Goal: Understand process/instructions

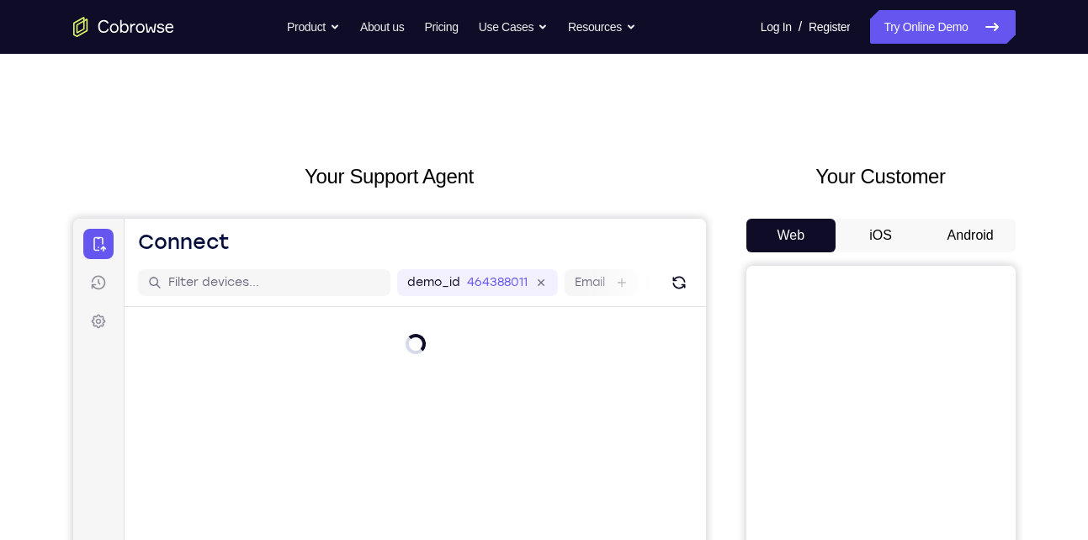
click at [1010, 223] on button "Android" at bounding box center [971, 236] width 90 height 34
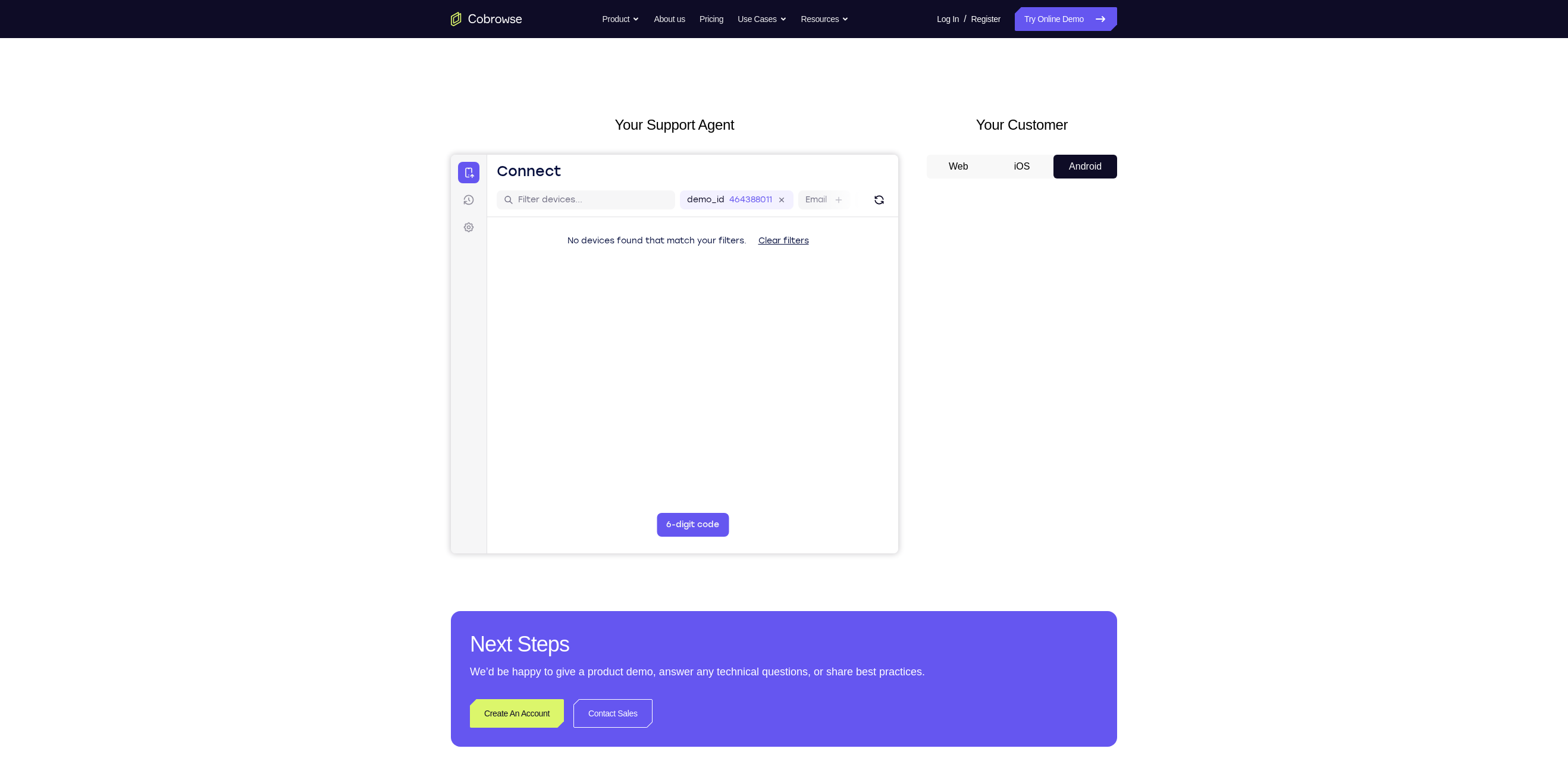
drag, startPoint x: 778, startPoint y: 2, endPoint x: 1256, endPoint y: 247, distance: 537.1
click at [768, 247] on div "Your Support Agent Your Customer Web iOS Android Next Steps We’d be happy to gi…" at bounding box center [784, 430] width 1568 height 784
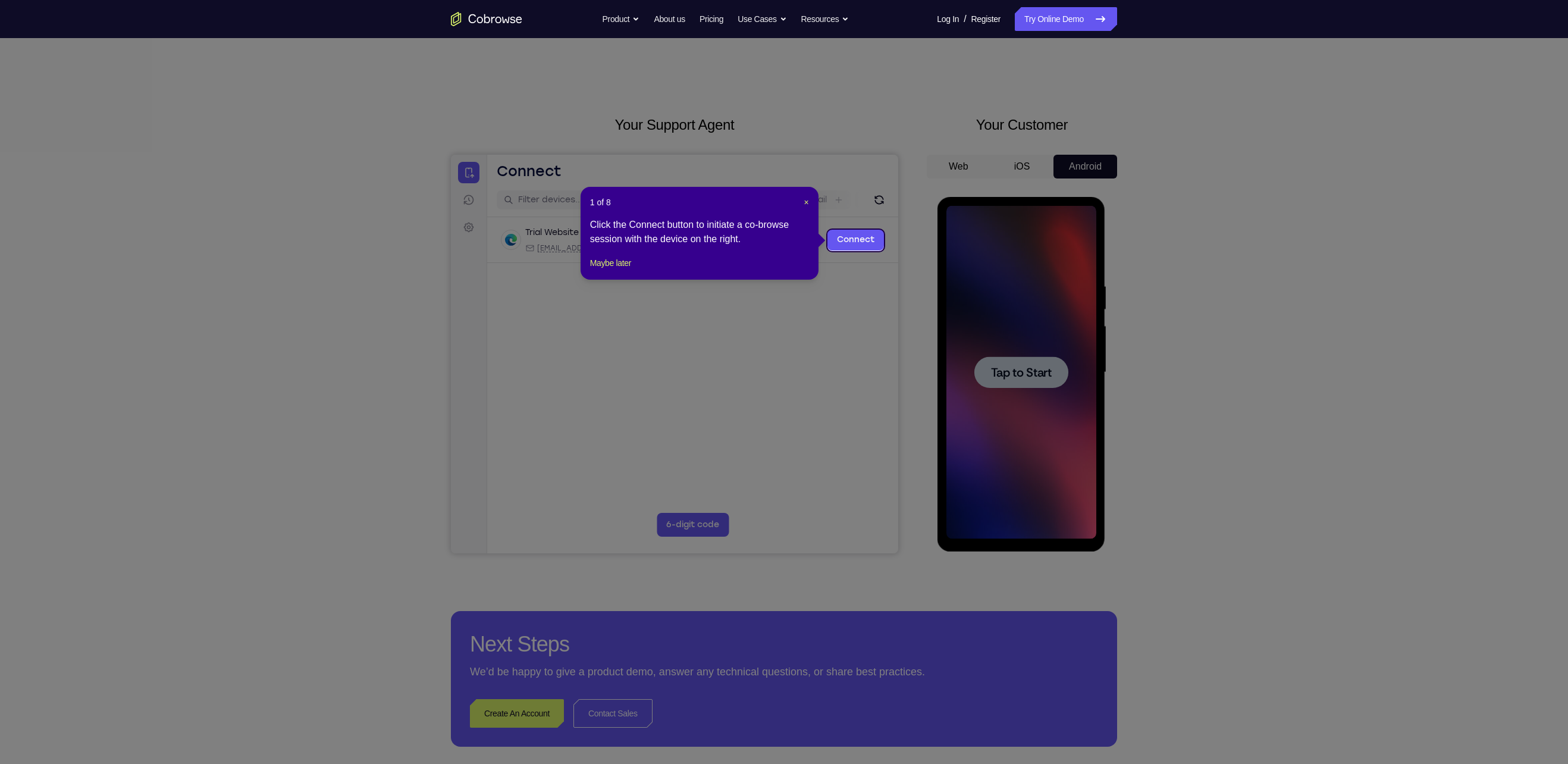
click at [768, 201] on header "1 of 8 ×" at bounding box center [700, 202] width 219 height 12
click at [768, 199] on span "×" at bounding box center [807, 201] width 5 height 9
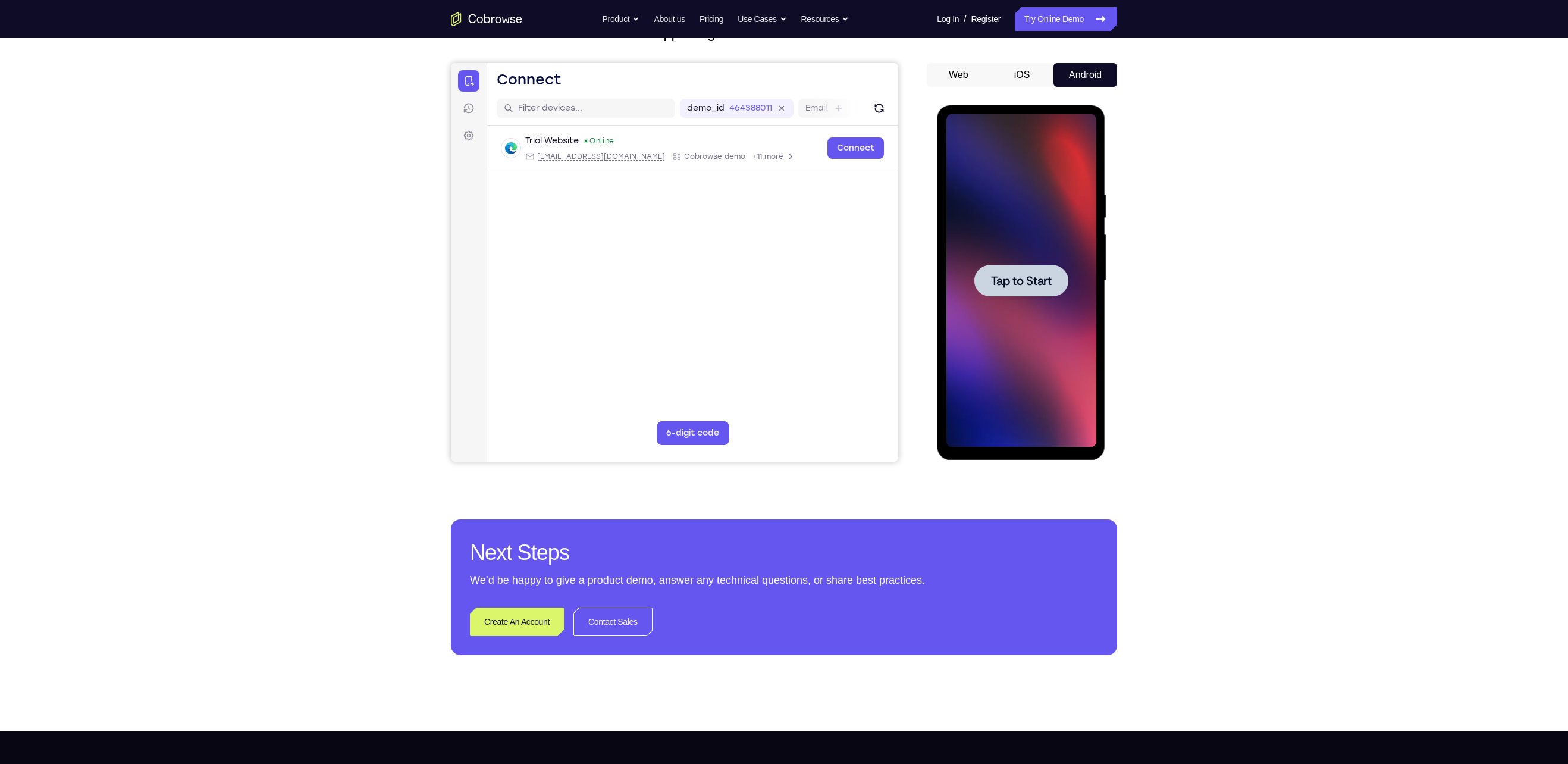
scroll to position [90, 0]
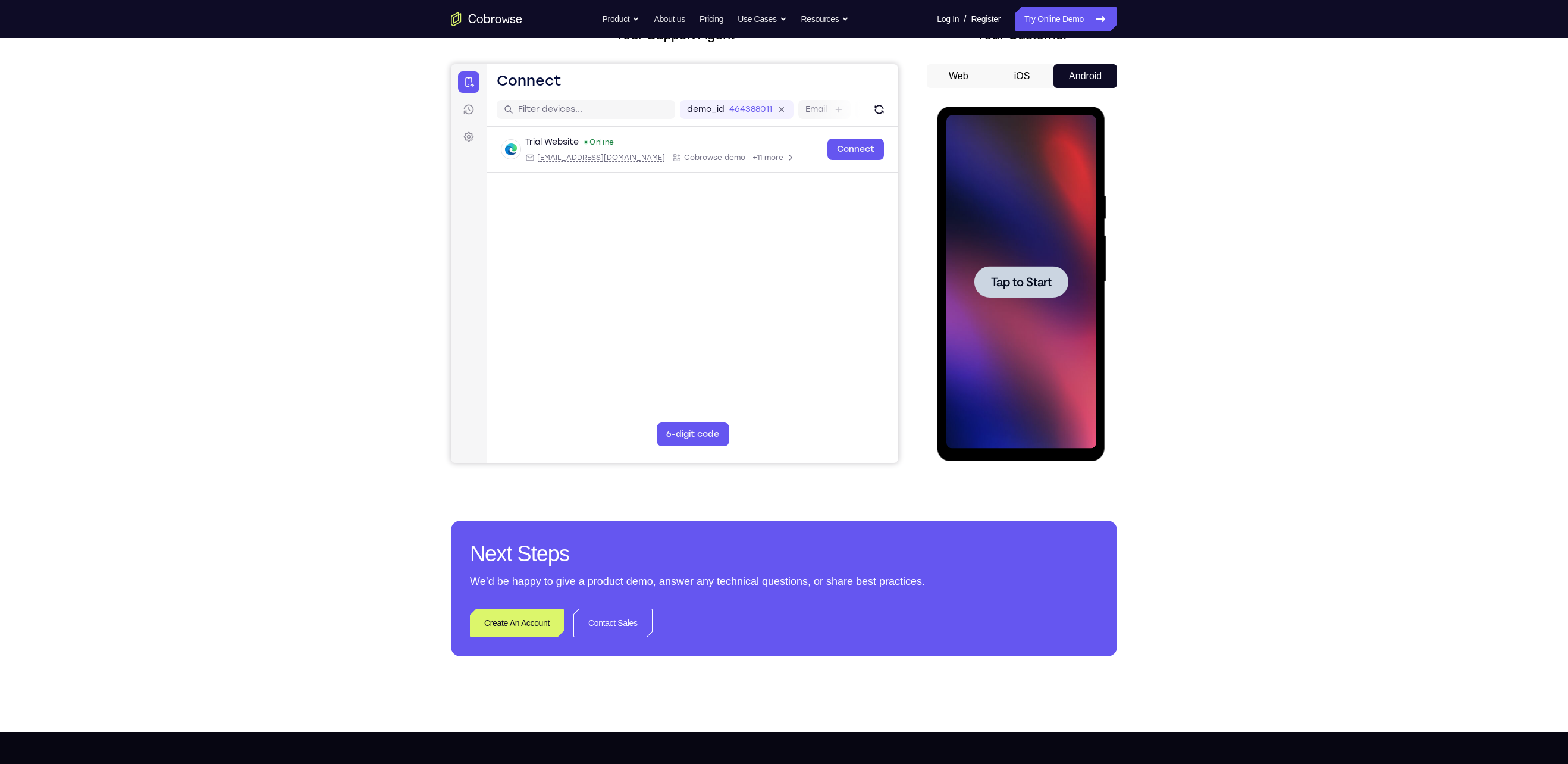
click at [768, 287] on span "Tap to Start" at bounding box center [1021, 281] width 61 height 12
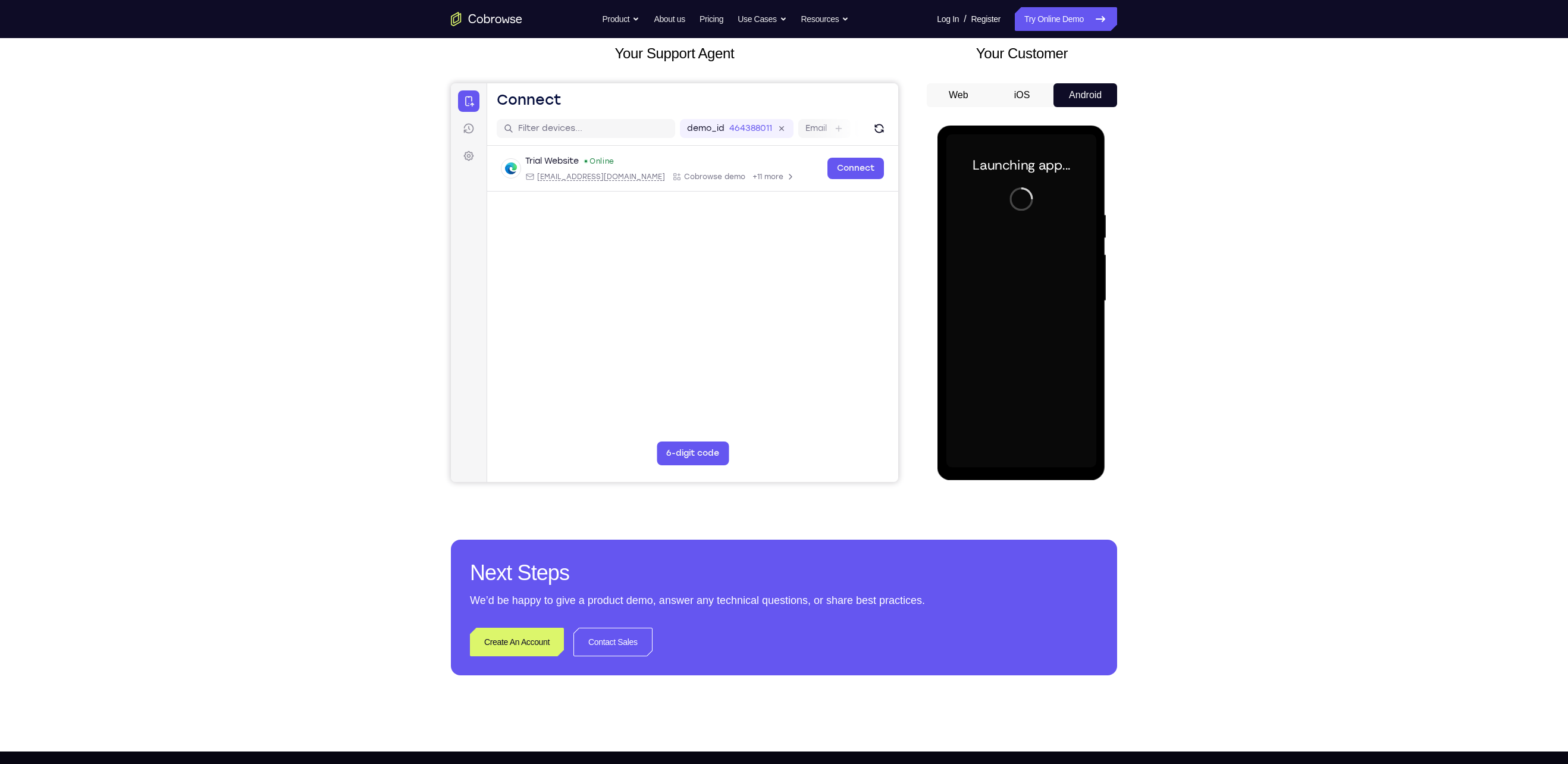
scroll to position [73, 0]
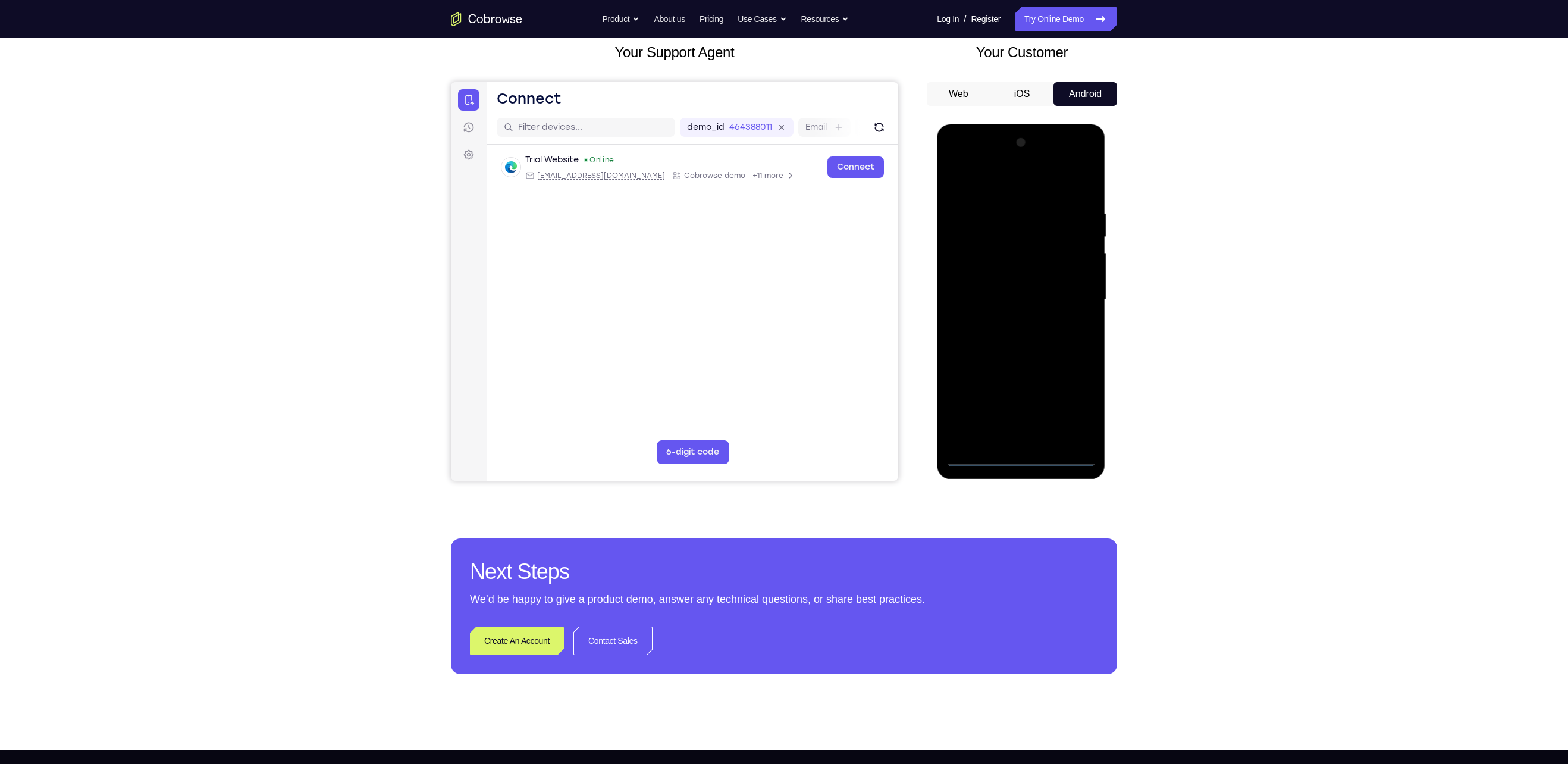
click at [768, 381] on div at bounding box center [1021, 300] width 150 height 333
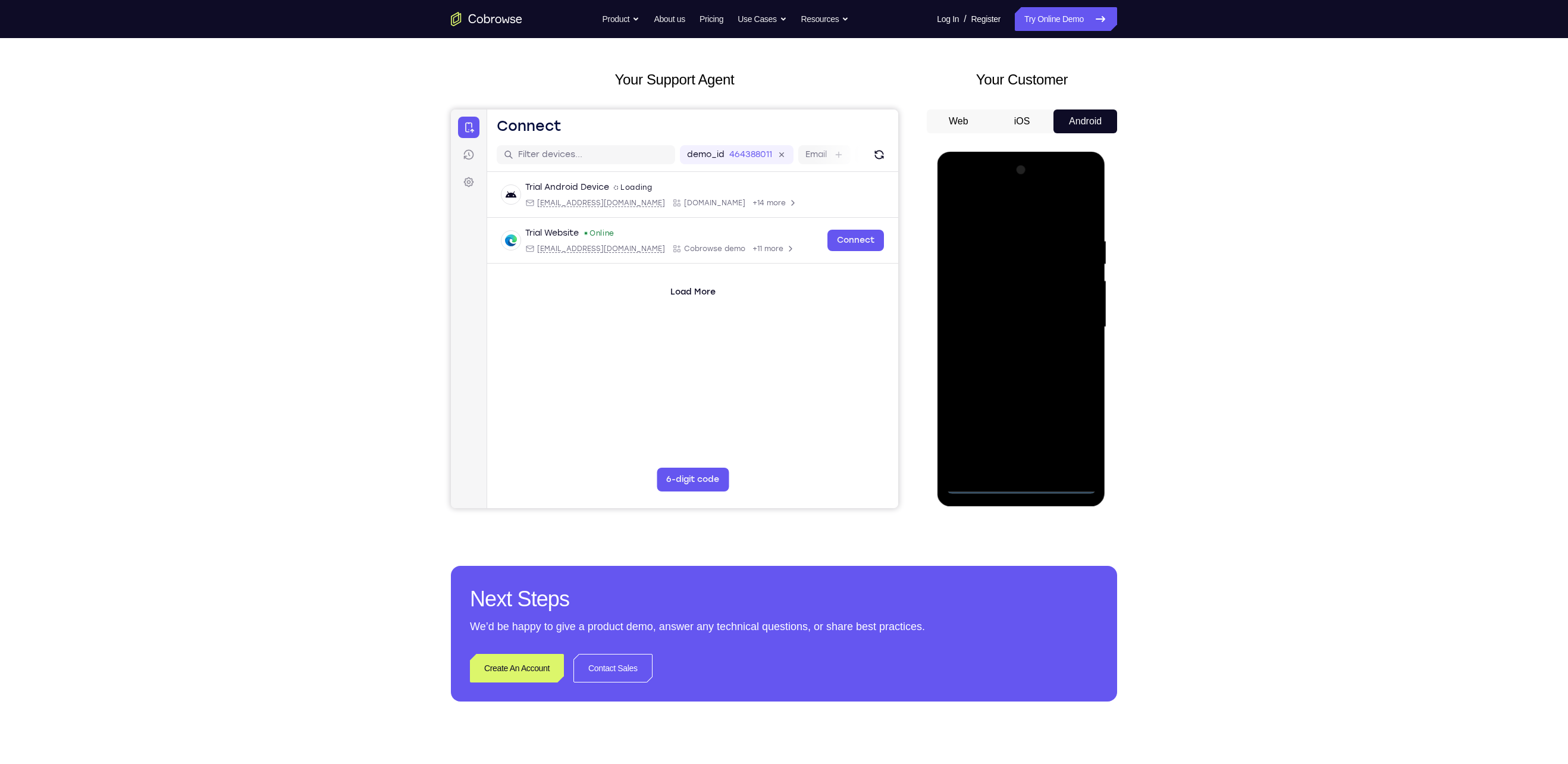
scroll to position [44, 0]
click at [768, 222] on div at bounding box center [1021, 328] width 150 height 333
click at [768, 328] on div at bounding box center [1021, 328] width 150 height 333
click at [768, 351] on div at bounding box center [1021, 328] width 150 height 333
click at [768, 381] on div at bounding box center [1021, 328] width 150 height 333
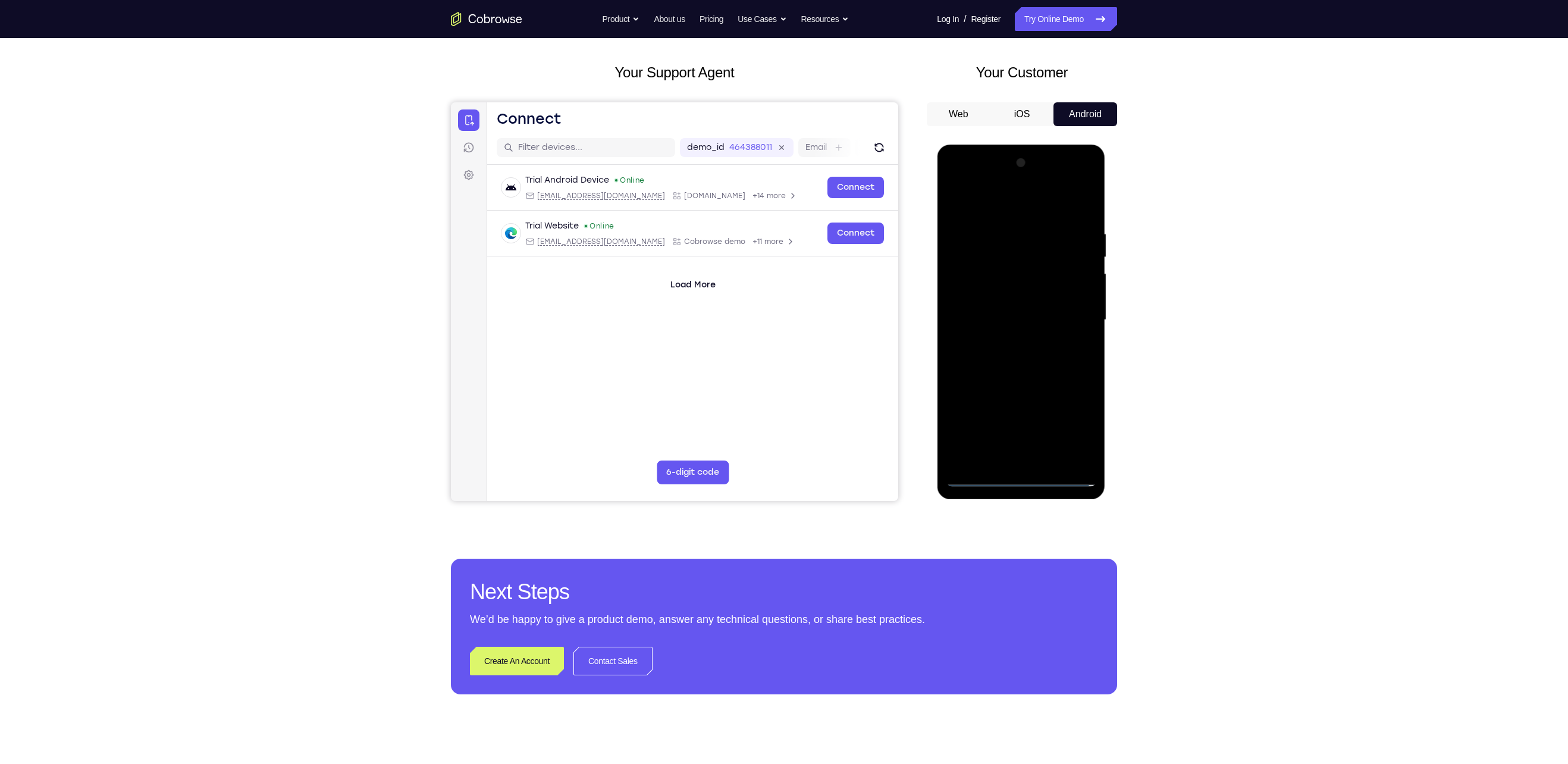
scroll to position [71, 0]
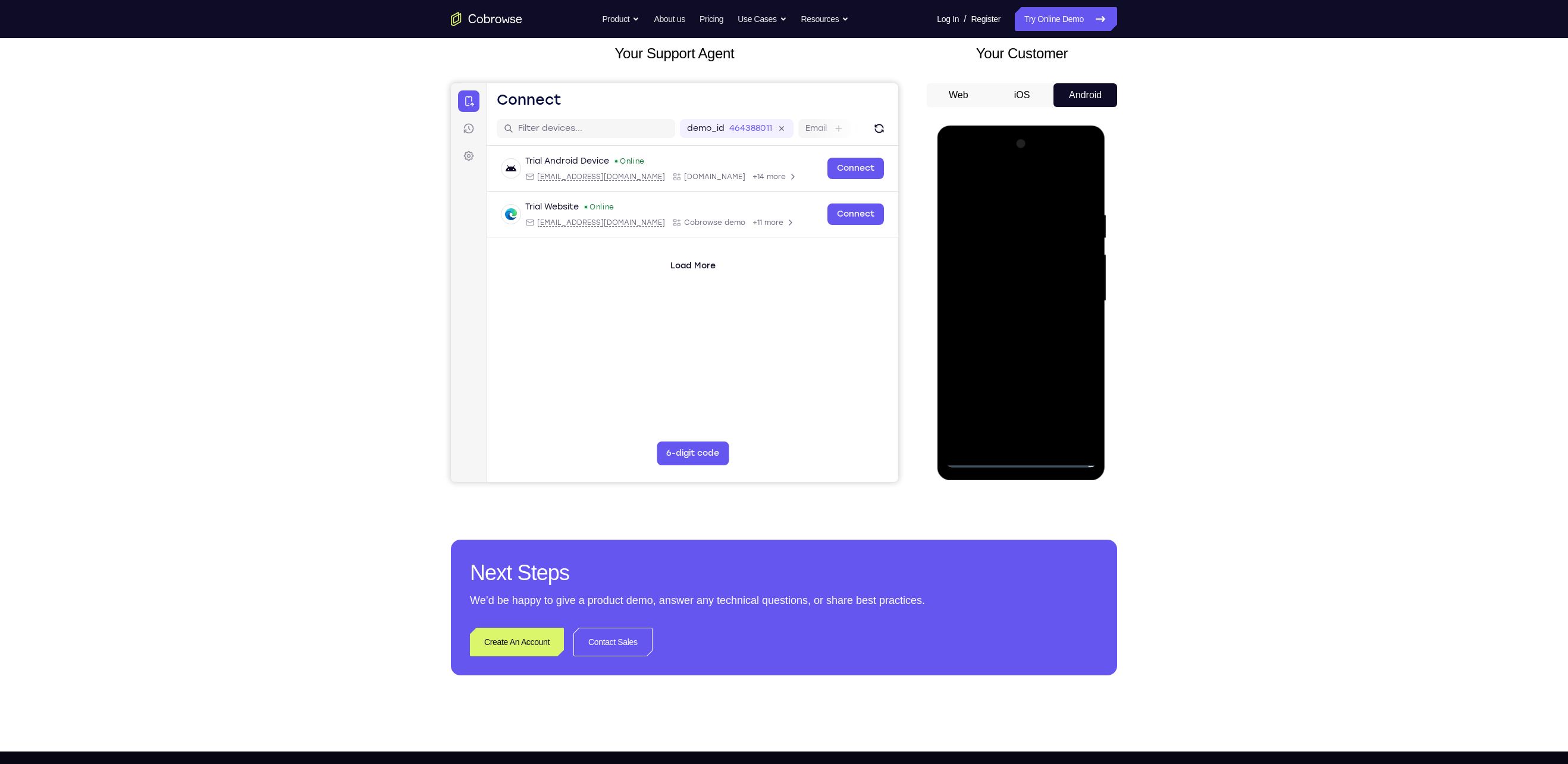
click at [768, 248] on div at bounding box center [1021, 300] width 150 height 333
click at [768, 271] on div at bounding box center [1021, 300] width 150 height 333
click at [768, 295] on div at bounding box center [1021, 300] width 150 height 333
click at [768, 381] on div at bounding box center [1021, 300] width 150 height 333
click at [768, 252] on div at bounding box center [1021, 300] width 150 height 333
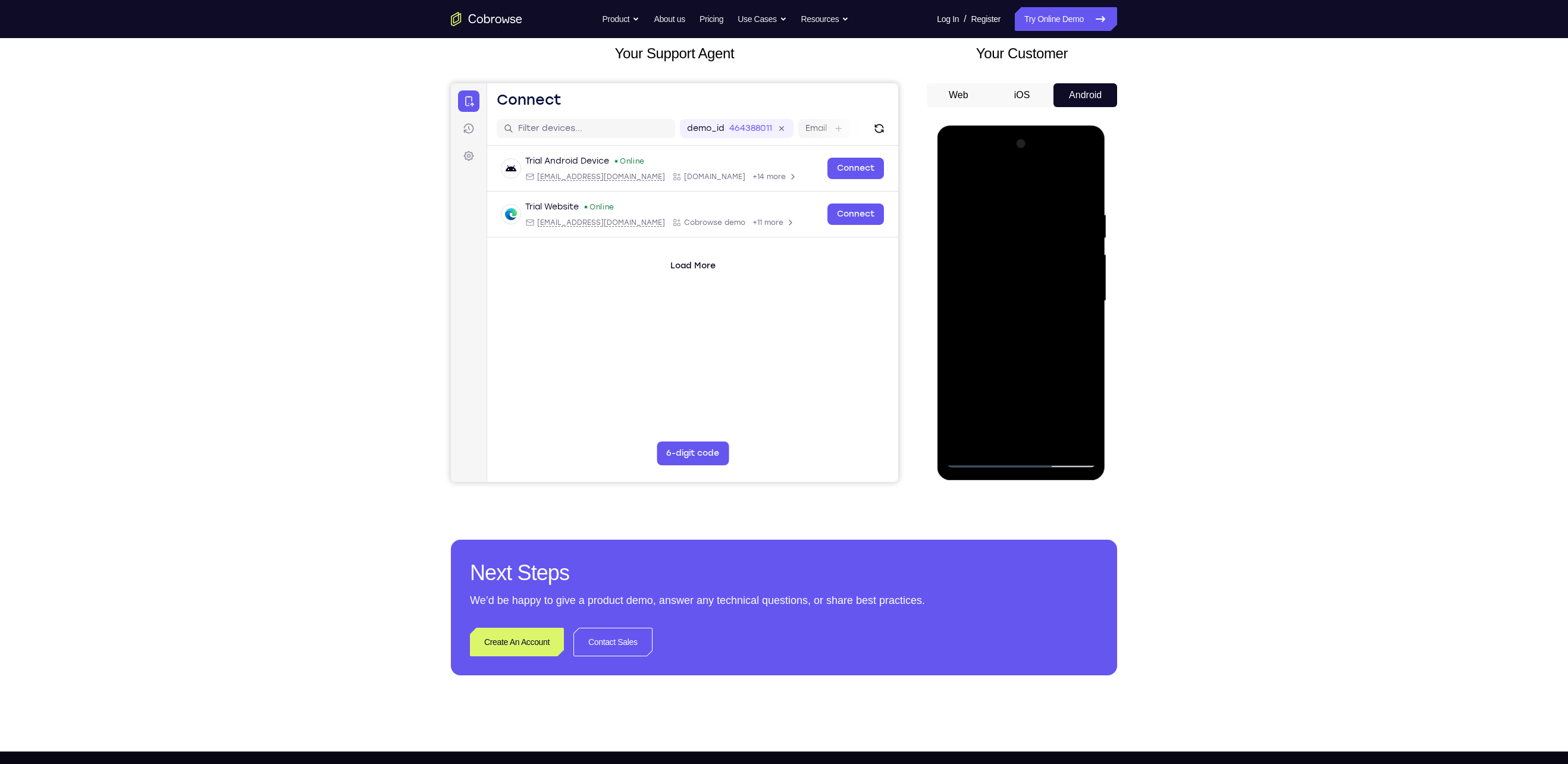
click at [768, 196] on div at bounding box center [1021, 300] width 150 height 333
click at [768, 381] on div at bounding box center [1021, 300] width 150 height 333
click at [768, 212] on div at bounding box center [1021, 300] width 150 height 333
click at [768, 264] on div at bounding box center [1021, 300] width 150 height 333
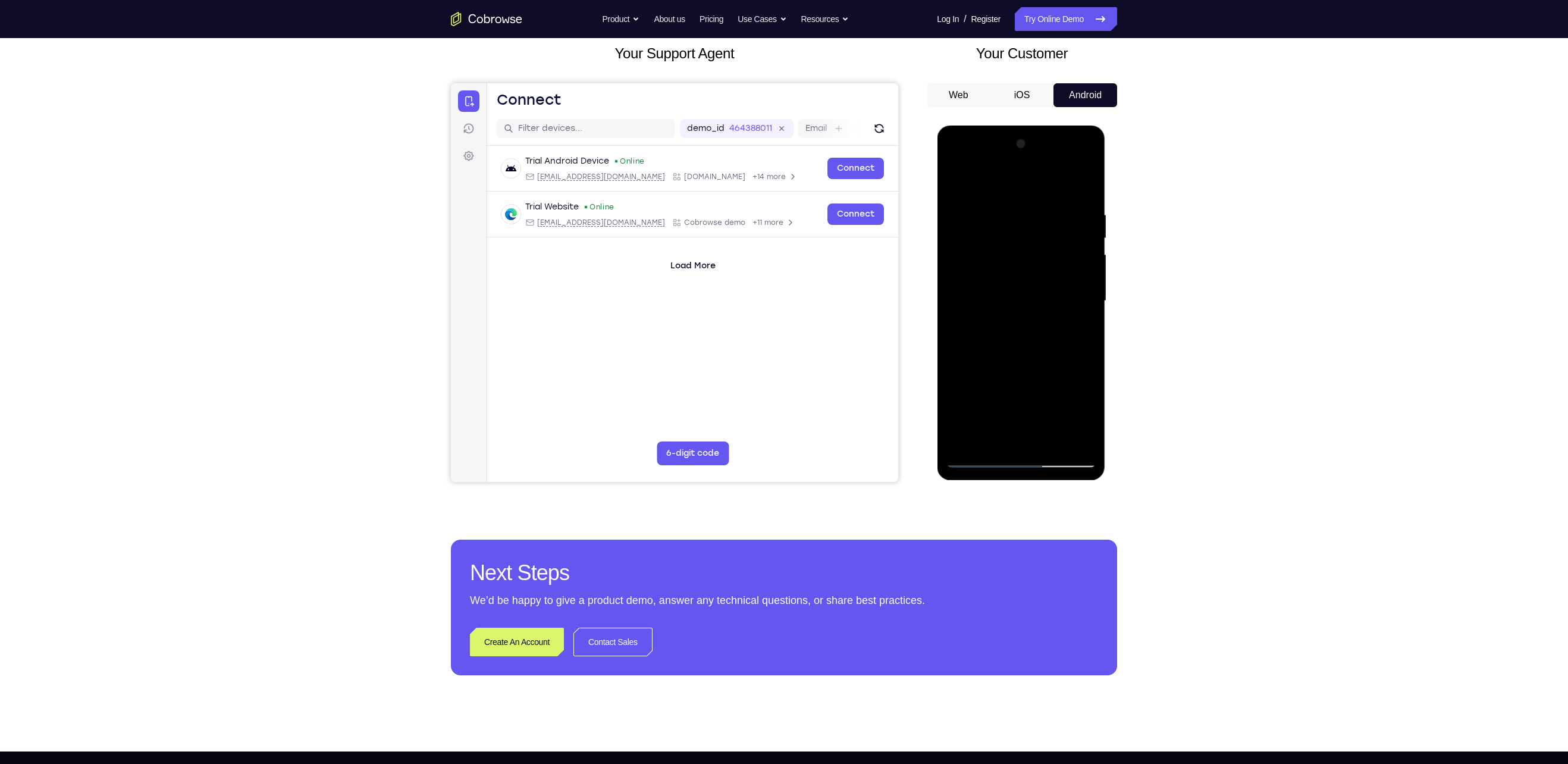
click at [768, 264] on div at bounding box center [1021, 300] width 150 height 333
click at [768, 307] on span "Tap to Start" at bounding box center [1021, 300] width 61 height 12
click at [768, 310] on div at bounding box center [1021, 300] width 94 height 32
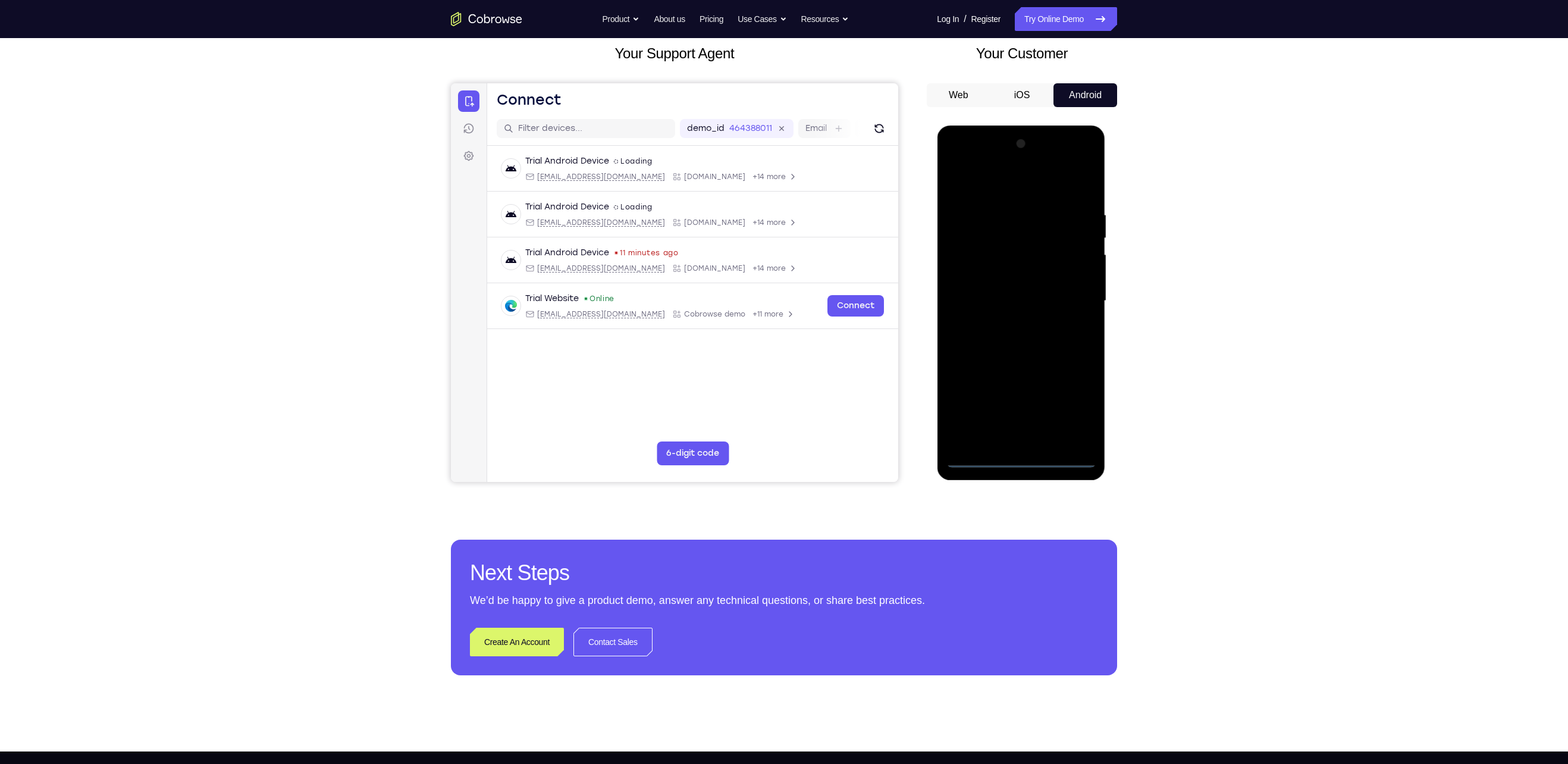
click at [768, 381] on div at bounding box center [1021, 300] width 150 height 333
drag, startPoint x: 1014, startPoint y: 457, endPoint x: 1075, endPoint y: 406, distance: 79.5
click at [768, 381] on div at bounding box center [1021, 300] width 150 height 333
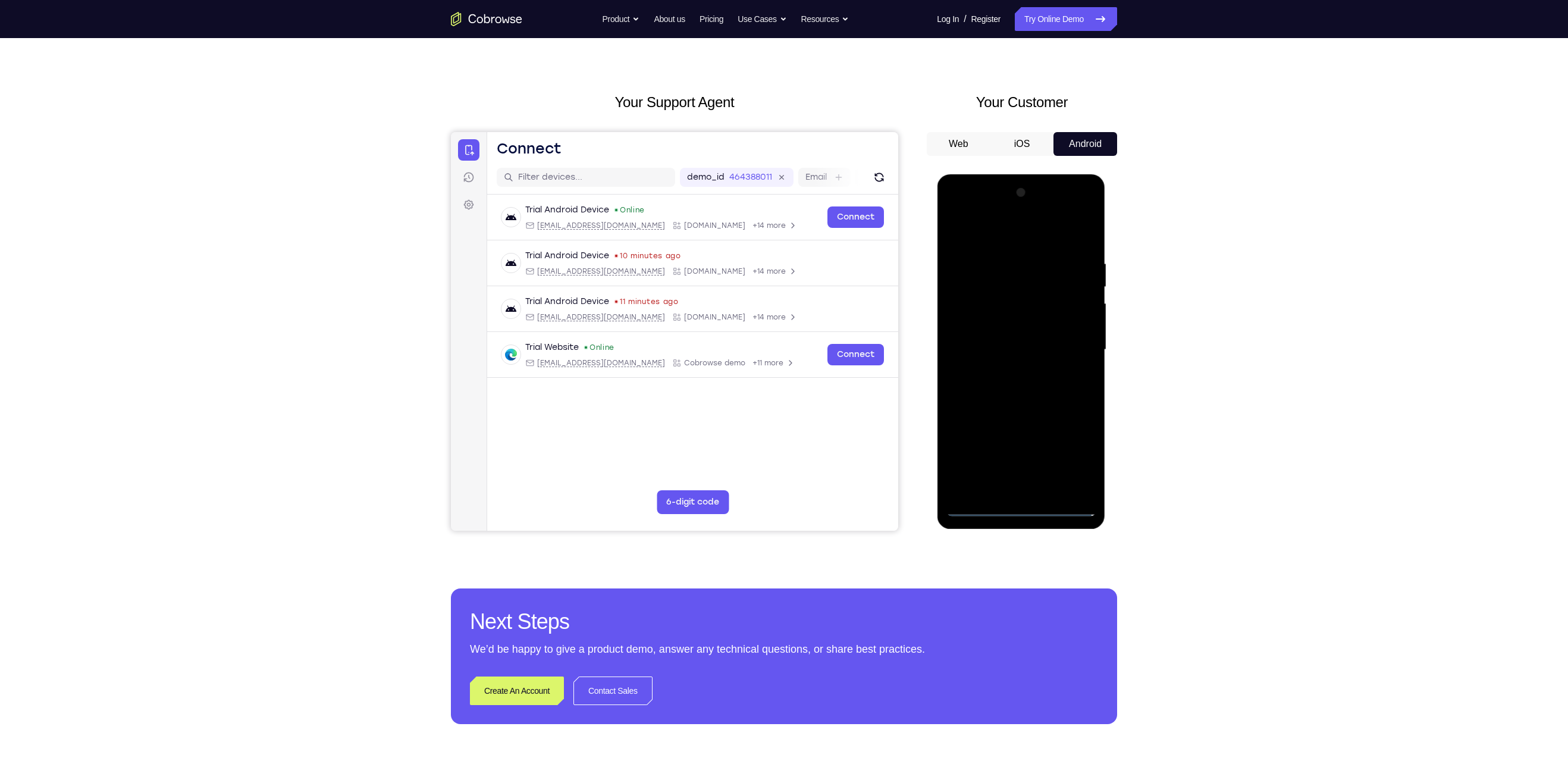
scroll to position [21, 0]
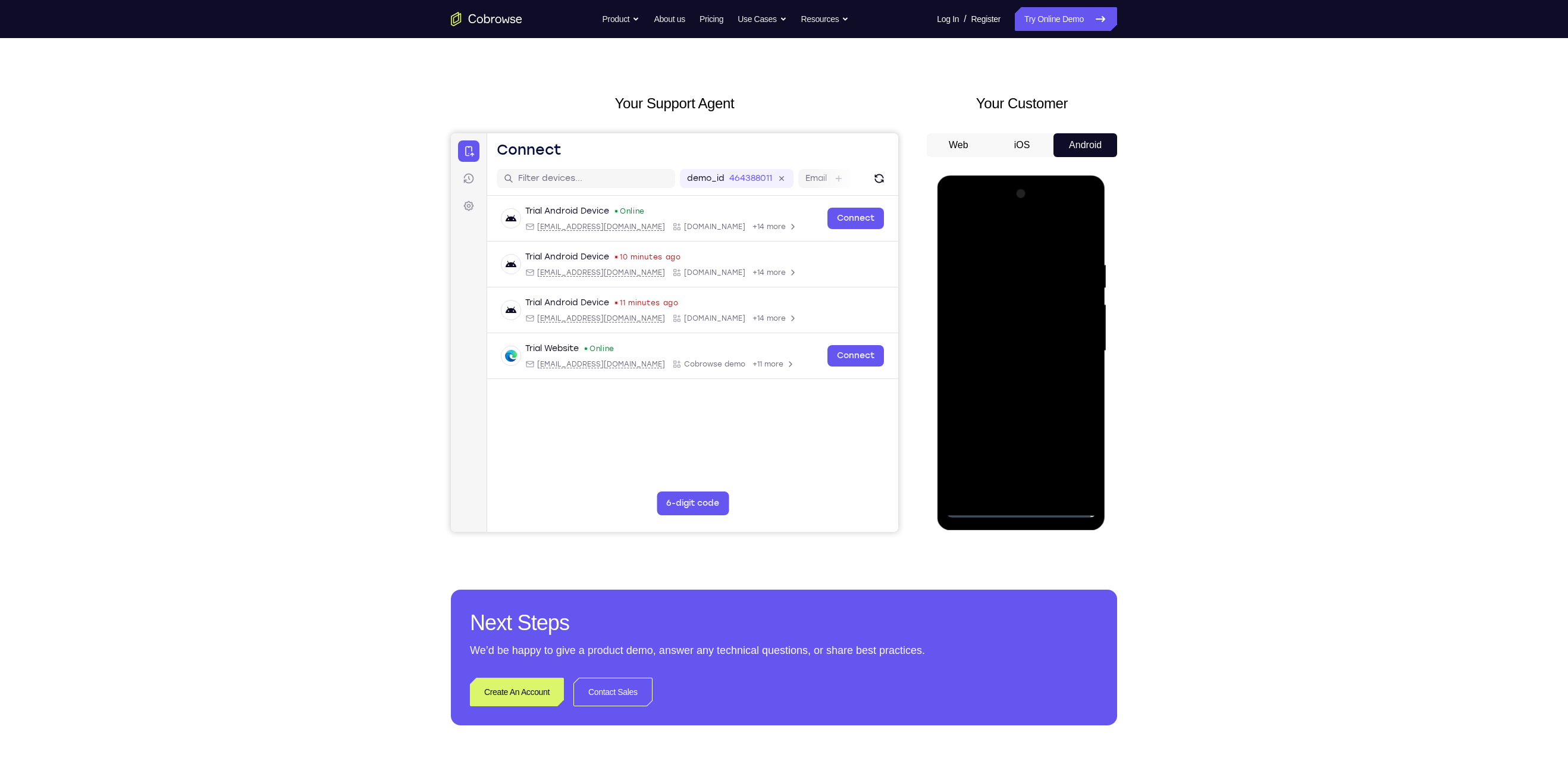
click at [768, 244] on div at bounding box center [1021, 351] width 150 height 333
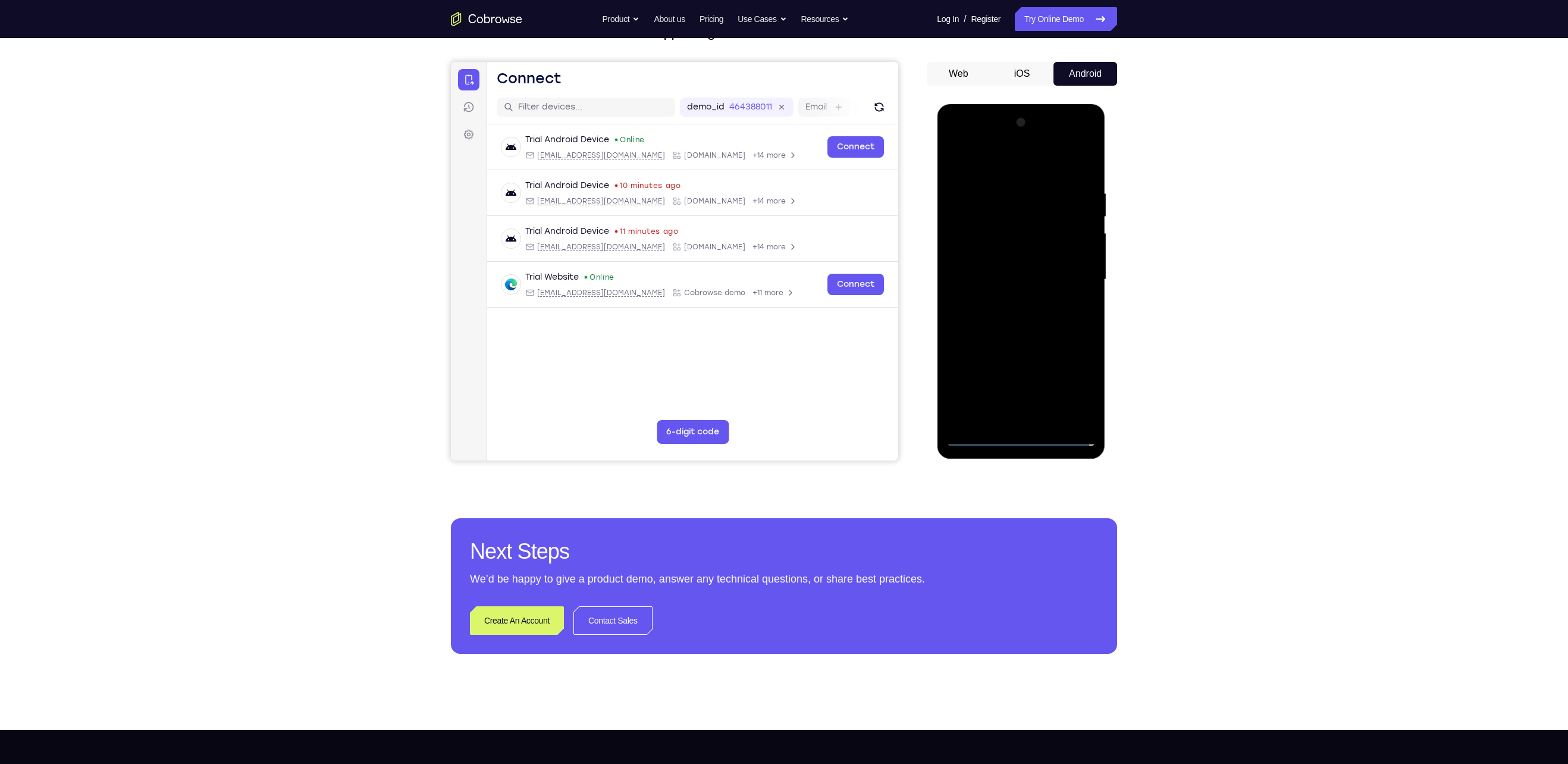
click at [768, 280] on div at bounding box center [1021, 279] width 150 height 333
click at [768, 304] on div at bounding box center [1021, 279] width 150 height 333
click at [768, 338] on div at bounding box center [1021, 279] width 150 height 333
click at [768, 223] on div at bounding box center [1021, 279] width 150 height 333
click at [768, 249] on div at bounding box center [1021, 279] width 150 height 333
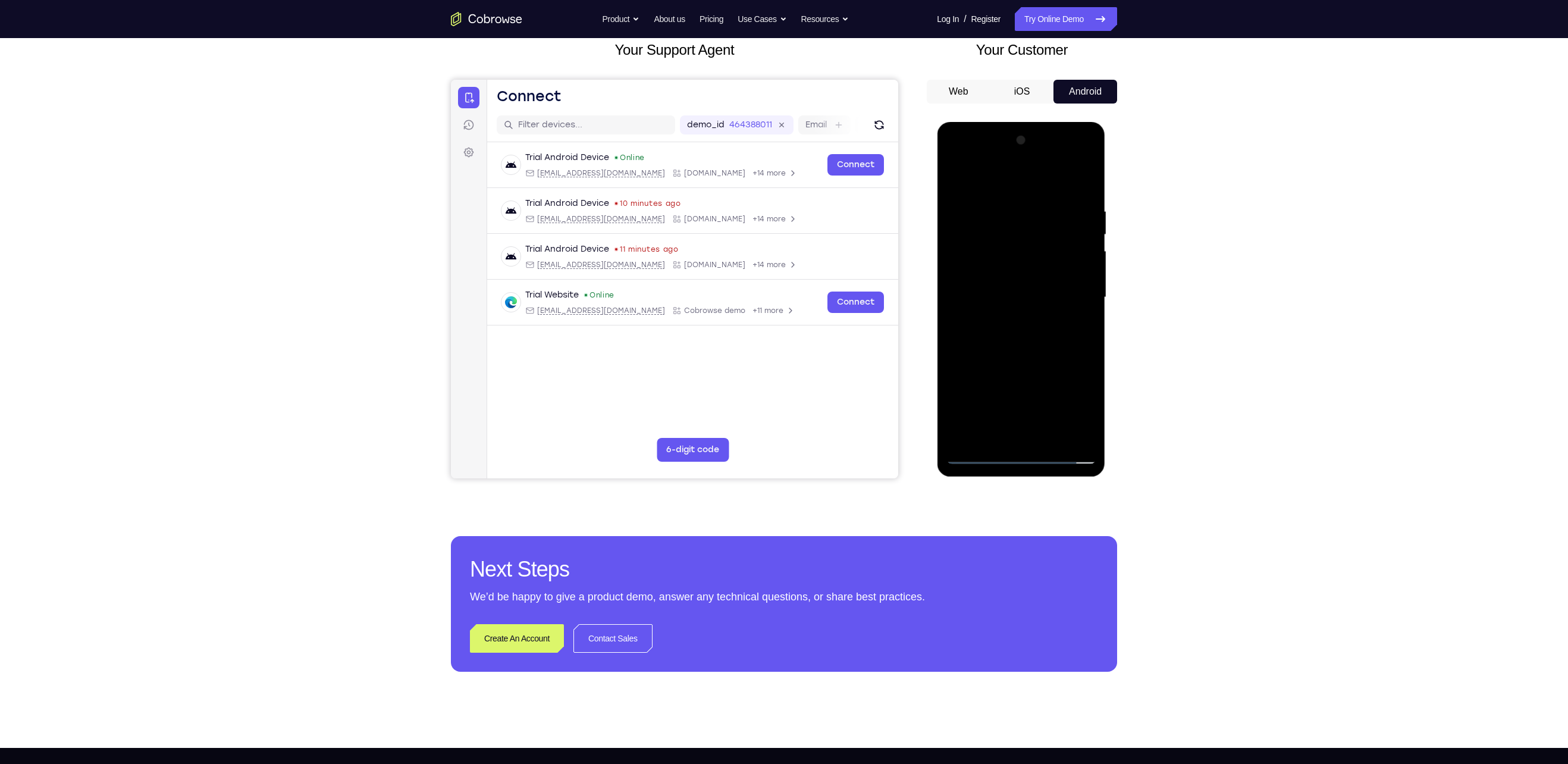
scroll to position [76, 0]
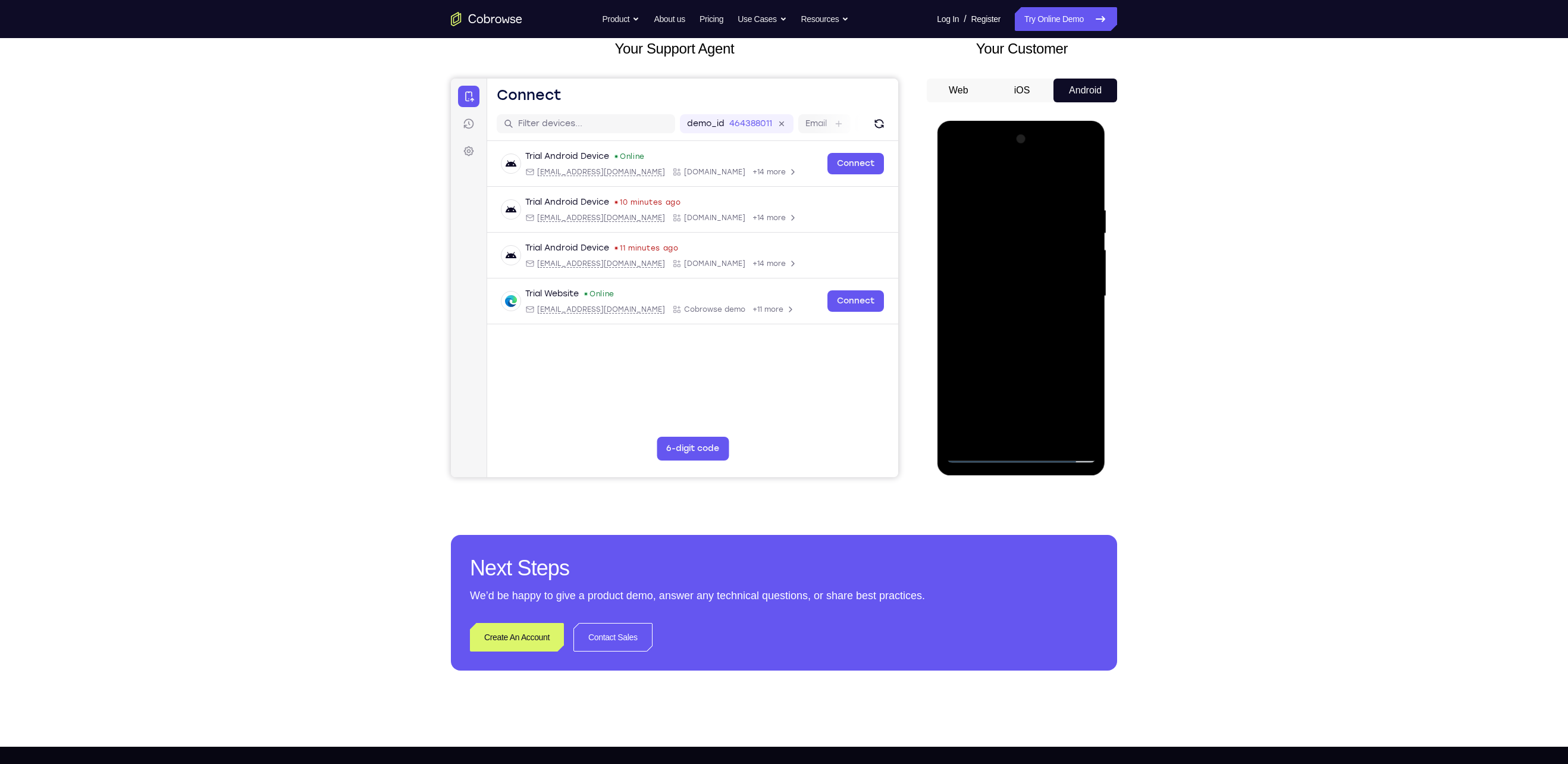
click at [768, 283] on div at bounding box center [1021, 295] width 150 height 333
click at [768, 381] on div at bounding box center [1021, 295] width 150 height 333
click at [768, 247] on div at bounding box center [1021, 295] width 150 height 333
click at [768, 213] on div at bounding box center [1021, 295] width 150 height 333
click at [768, 254] on div at bounding box center [1021, 295] width 150 height 333
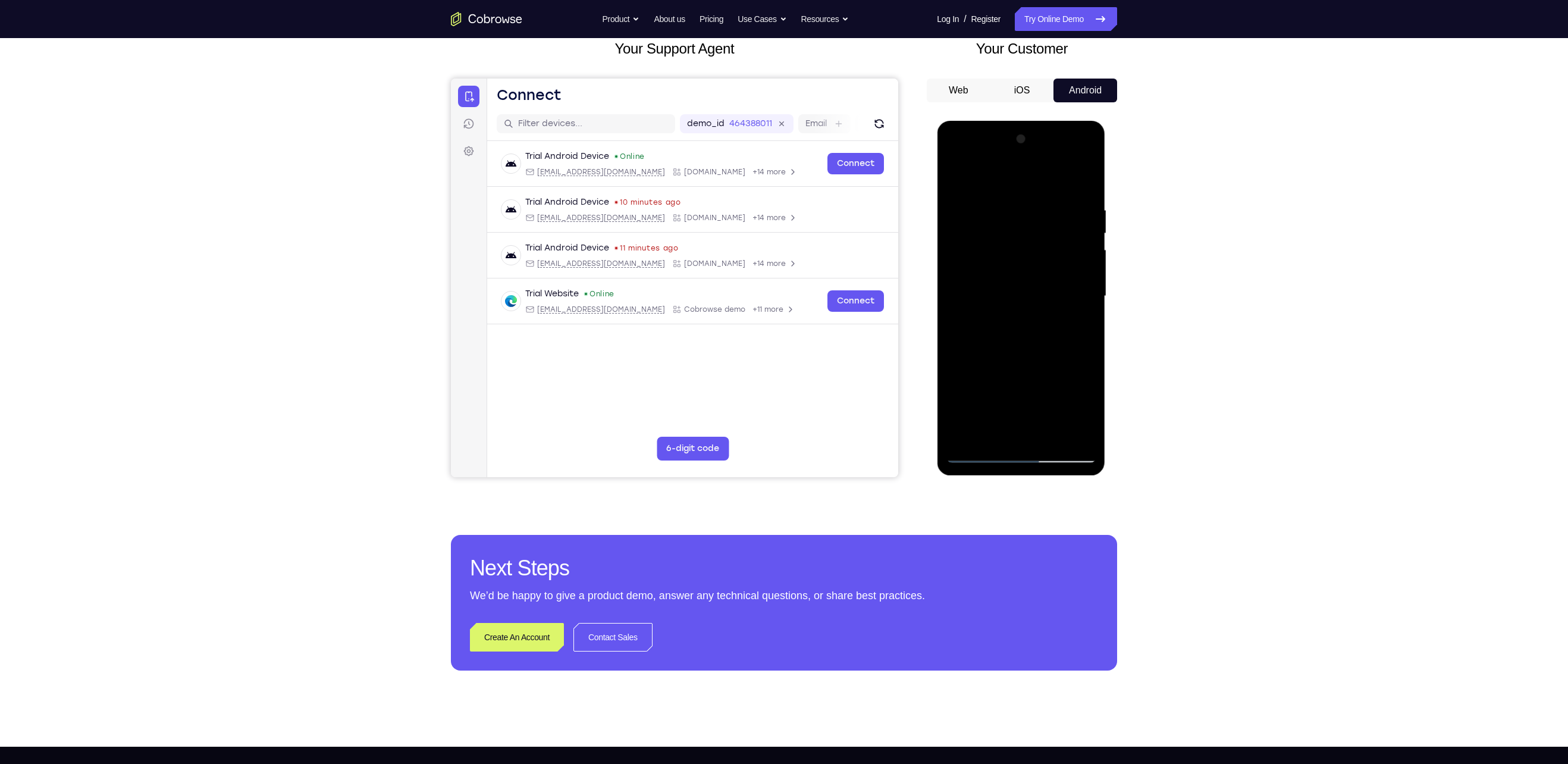
click at [768, 204] on div at bounding box center [1021, 295] width 150 height 333
click at [768, 193] on div at bounding box center [1021, 295] width 150 height 333
click at [768, 197] on div at bounding box center [1021, 295] width 150 height 333
click at [768, 208] on div at bounding box center [1021, 295] width 150 height 333
click at [768, 381] on div at bounding box center [1021, 295] width 150 height 333
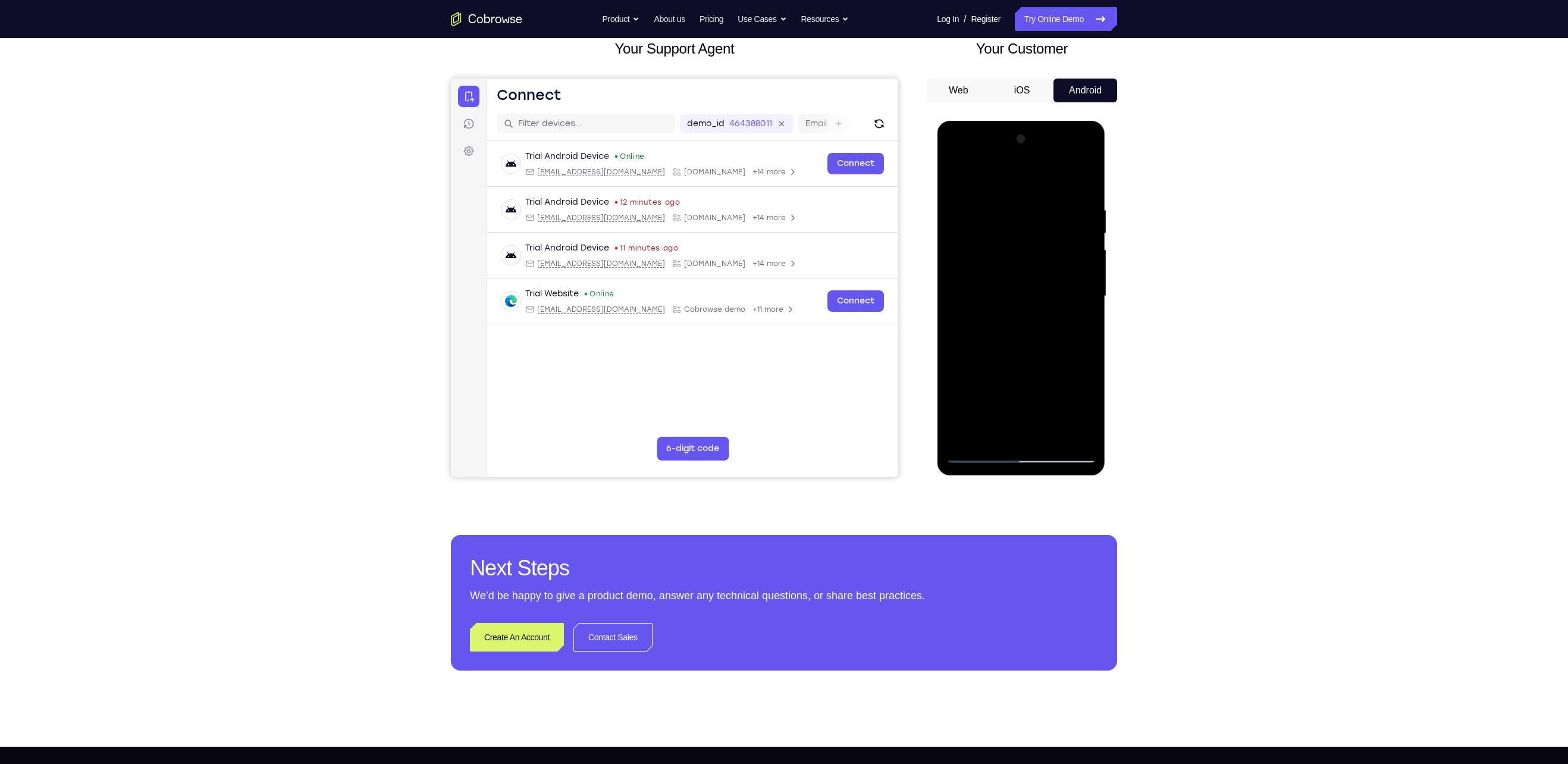
click at [768, 180] on div at bounding box center [1021, 295] width 150 height 333
click at [768, 381] on div at bounding box center [1021, 295] width 150 height 333
click at [768, 360] on div at bounding box center [1021, 295] width 150 height 333
click at [768, 359] on div at bounding box center [1021, 295] width 150 height 333
click at [768, 180] on div at bounding box center [1021, 295] width 150 height 333
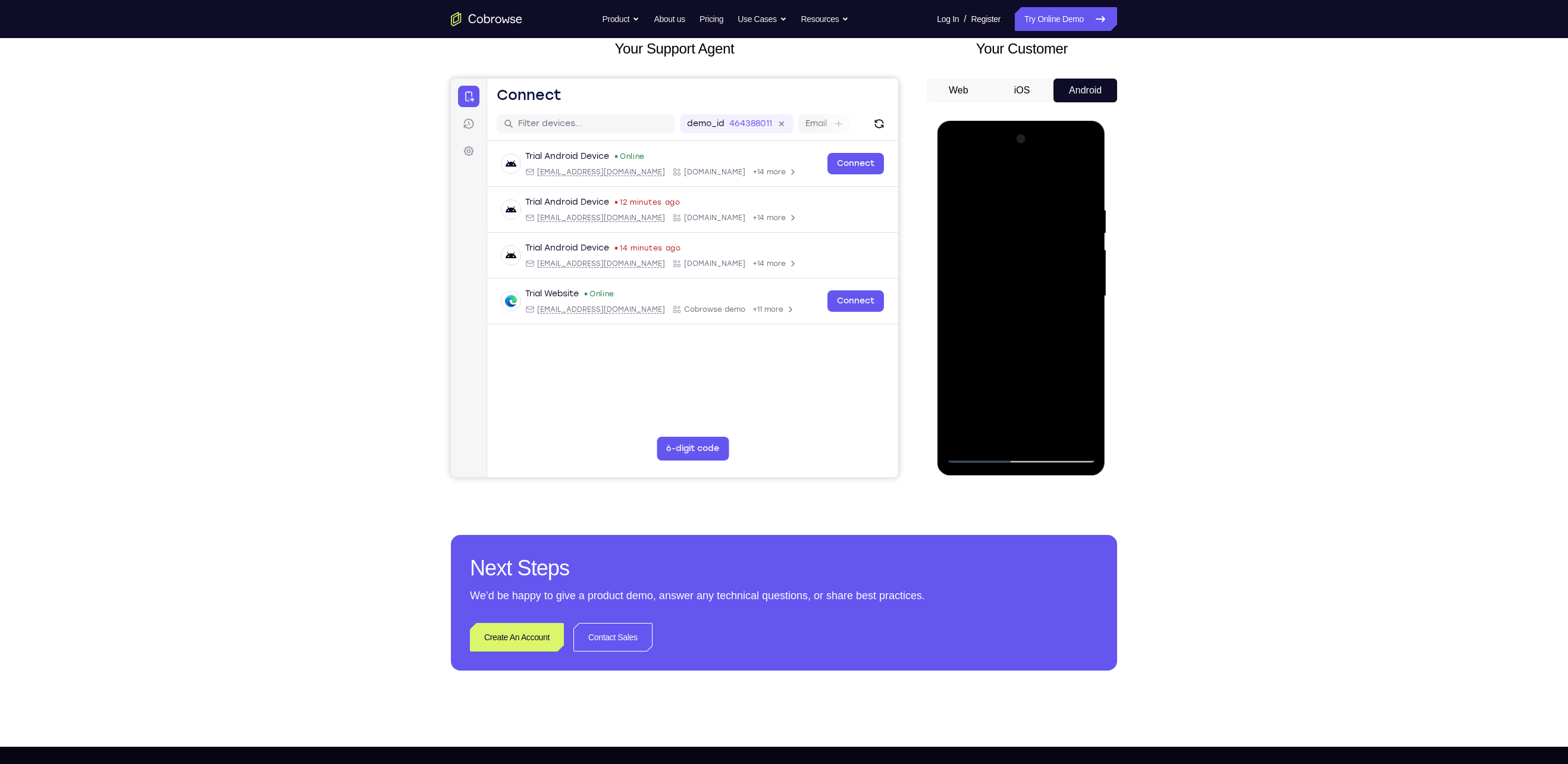
click at [768, 381] on div at bounding box center [1021, 295] width 150 height 333
click at [768, 180] on div at bounding box center [1021, 295] width 150 height 333
click at [768, 290] on div at bounding box center [1021, 295] width 150 height 333
click at [768, 381] on div at bounding box center [1021, 295] width 150 height 333
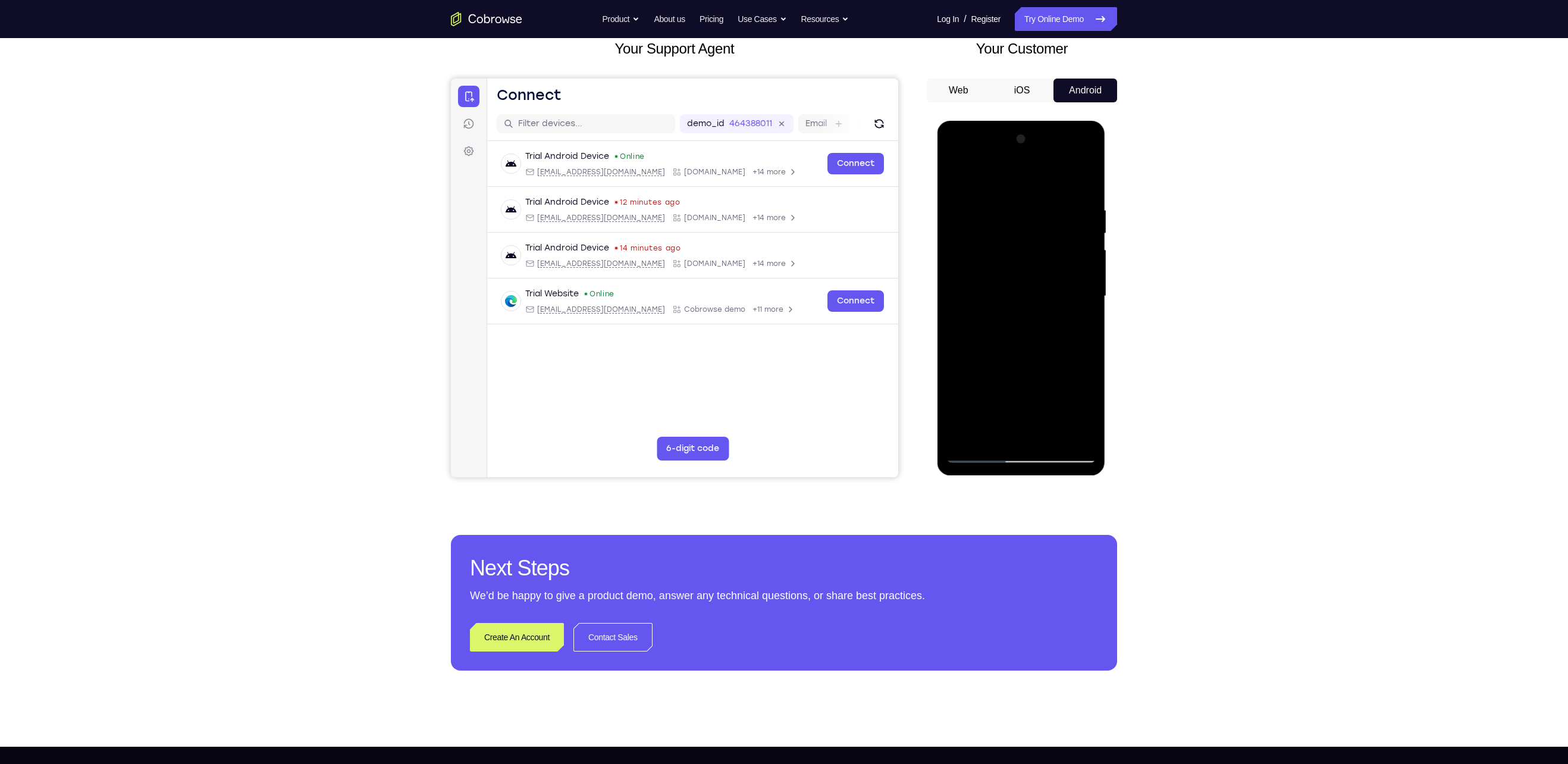
click at [768, 381] on div at bounding box center [1021, 295] width 150 height 333
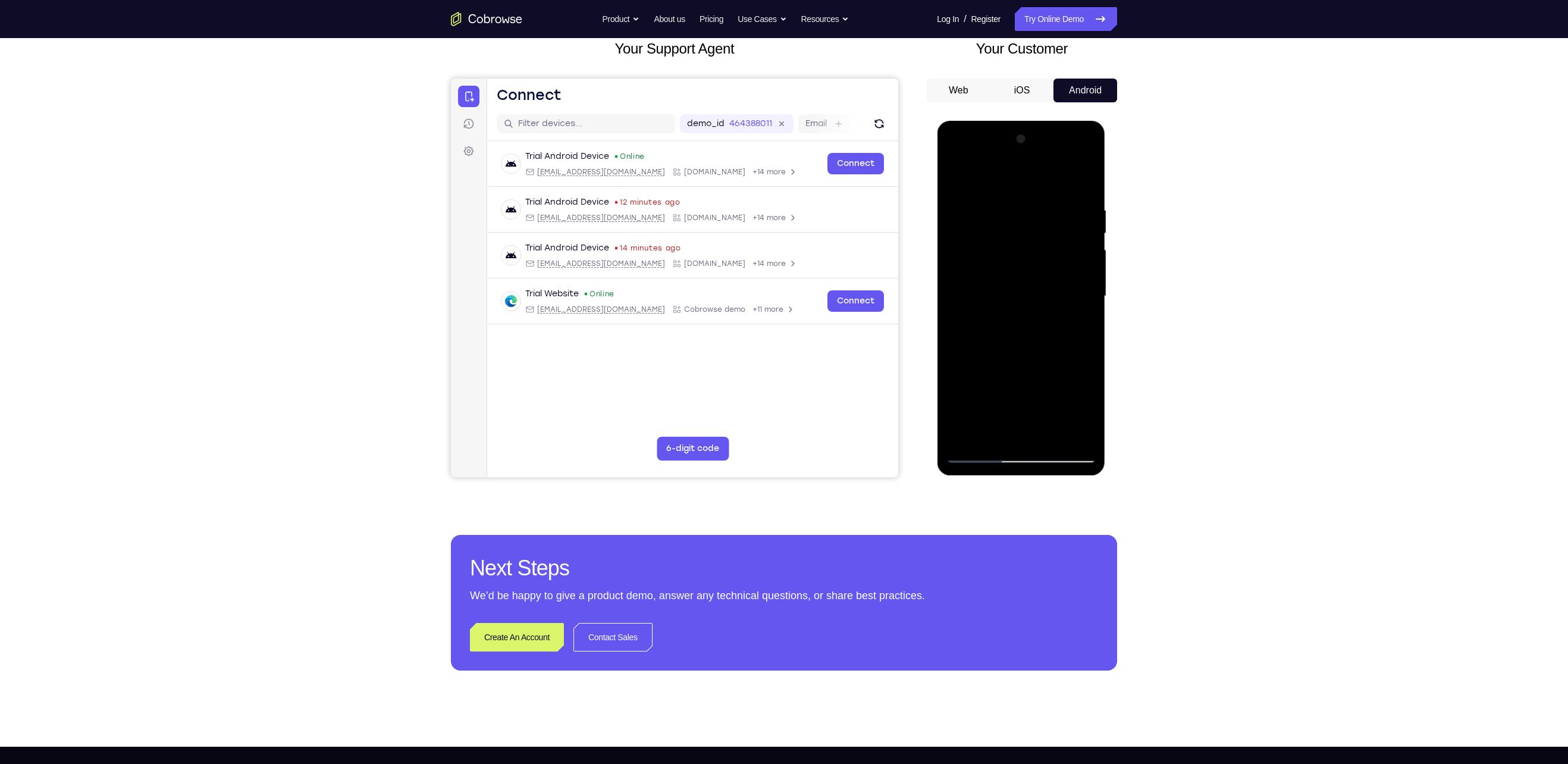
click at [768, 180] on div at bounding box center [1021, 295] width 150 height 333
click at [768, 381] on div at bounding box center [1021, 295] width 150 height 333
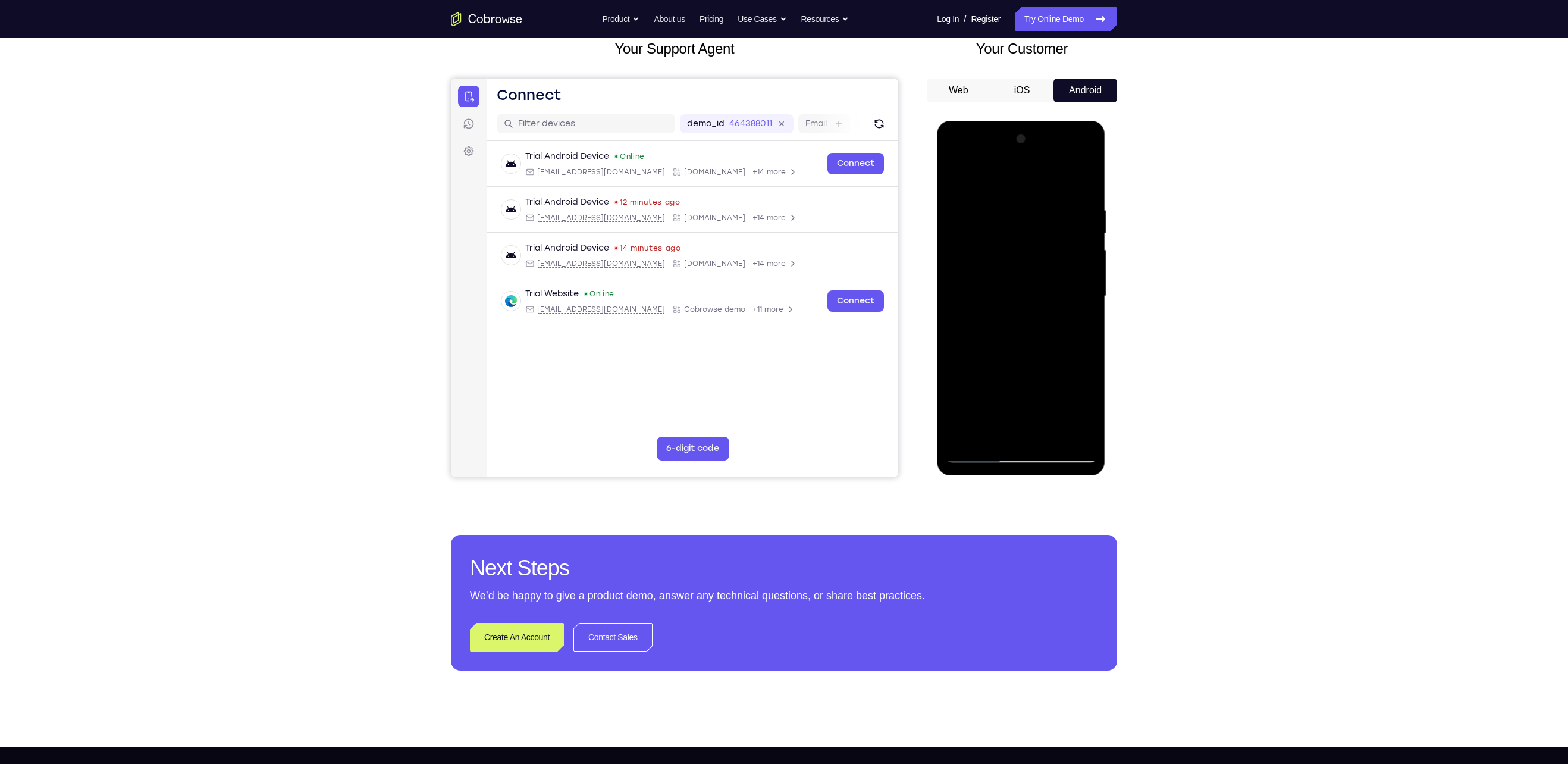
click at [768, 381] on div at bounding box center [1021, 295] width 150 height 333
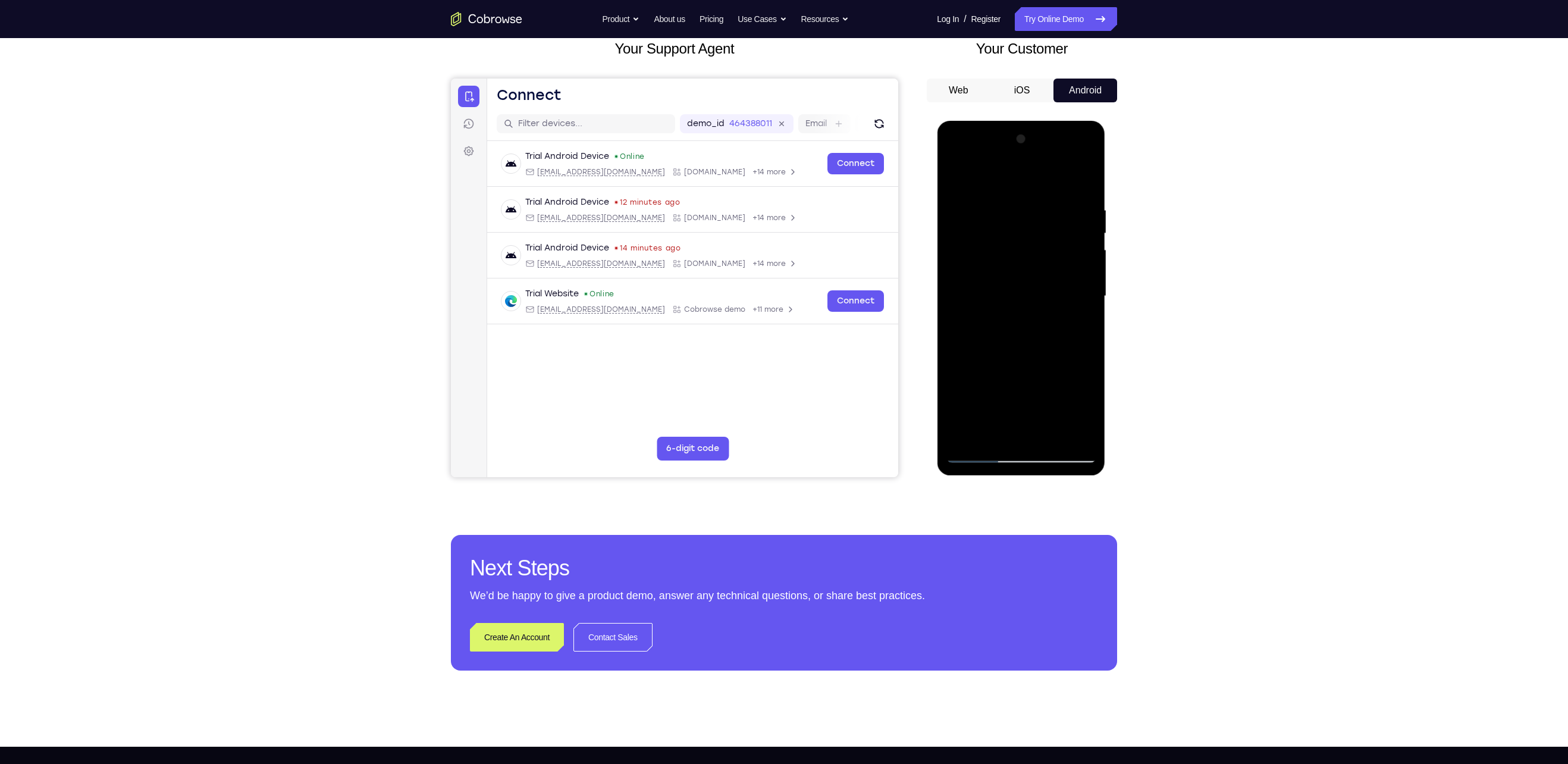
click at [768, 381] on div at bounding box center [1021, 295] width 150 height 333
click at [768, 177] on div at bounding box center [1021, 295] width 150 height 333
click at [768, 381] on div at bounding box center [1021, 295] width 150 height 333
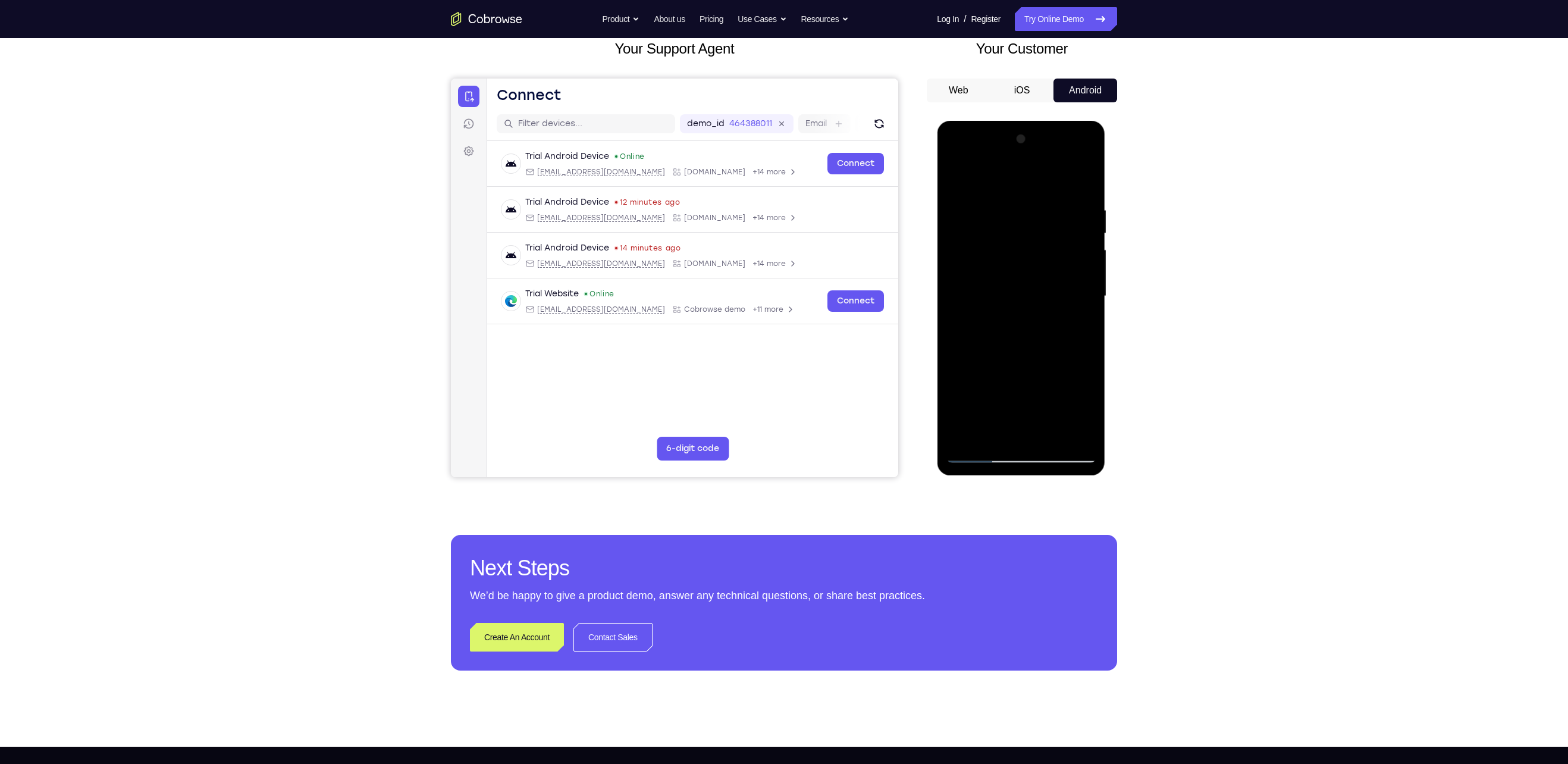
click at [768, 381] on div at bounding box center [1021, 295] width 150 height 333
click at [768, 177] on div at bounding box center [1021, 295] width 150 height 333
click at [768, 381] on div at bounding box center [1021, 295] width 150 height 333
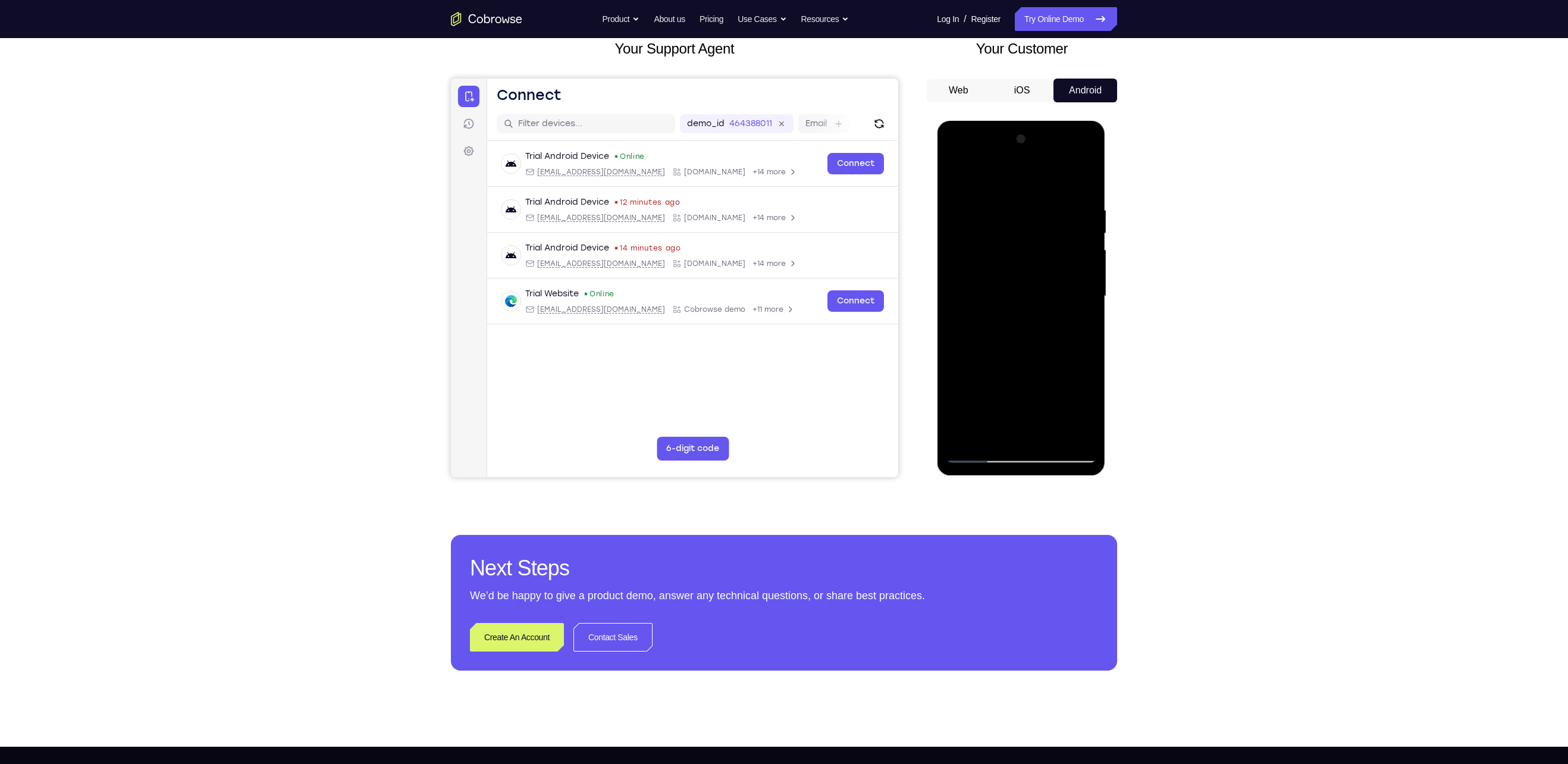
click at [768, 381] on div at bounding box center [1021, 295] width 150 height 333
click at [768, 355] on div at bounding box center [1021, 295] width 150 height 333
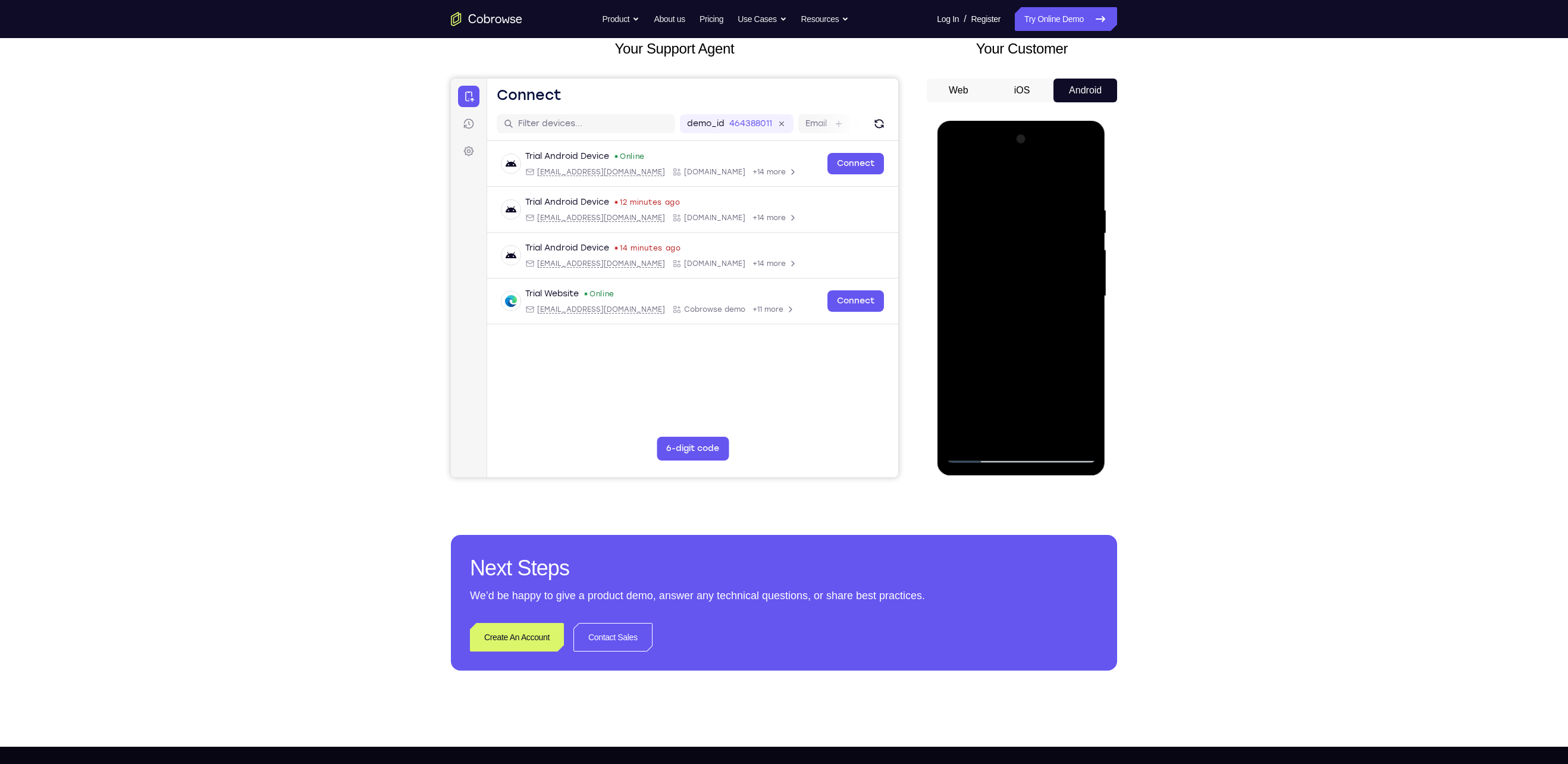
drag, startPoint x: 1058, startPoint y: 382, endPoint x: 1060, endPoint y: 255, distance: 127.0
click at [768, 255] on div at bounding box center [1021, 295] width 150 height 333
drag, startPoint x: 1041, startPoint y: 366, endPoint x: 1057, endPoint y: 263, distance: 104.2
click at [768, 263] on div at bounding box center [1021, 295] width 150 height 333
drag, startPoint x: 1045, startPoint y: 355, endPoint x: 1063, endPoint y: 254, distance: 102.6
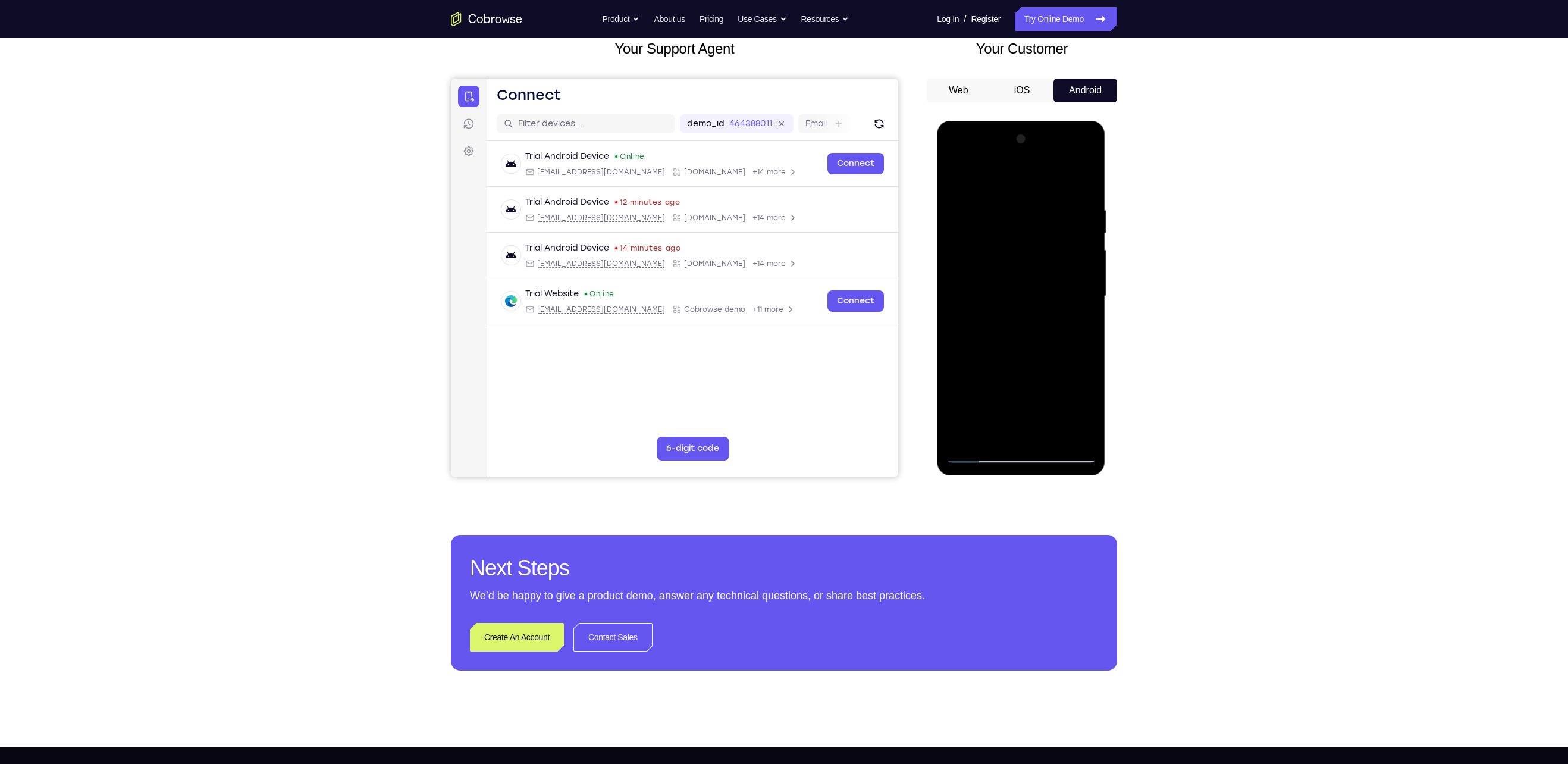
click at [768, 254] on div at bounding box center [1021, 295] width 150 height 333
drag, startPoint x: 1042, startPoint y: 220, endPoint x: 1060, endPoint y: 376, distance: 157.0
click at [768, 376] on div at bounding box center [1021, 295] width 150 height 333
drag, startPoint x: 1046, startPoint y: 266, endPoint x: 1048, endPoint y: 343, distance: 77.0
click at [768, 343] on div at bounding box center [1021, 295] width 150 height 333
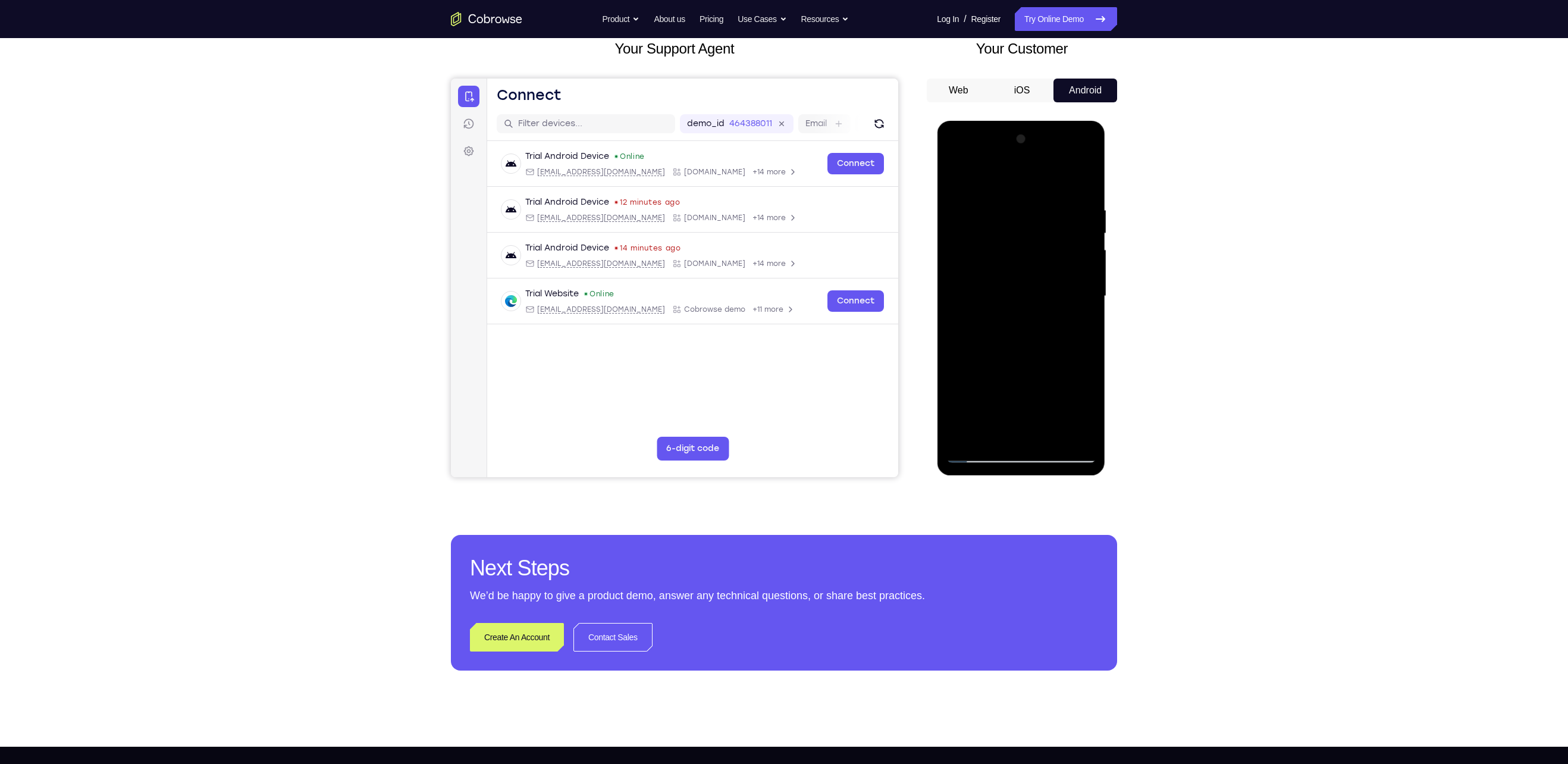
drag, startPoint x: 1031, startPoint y: 235, endPoint x: 1019, endPoint y: 369, distance: 134.5
click at [768, 369] on div at bounding box center [1021, 295] width 150 height 333
drag, startPoint x: 960, startPoint y: 273, endPoint x: 963, endPoint y: 366, distance: 93.0
click at [768, 366] on div at bounding box center [1021, 295] width 150 height 333
click at [768, 381] on div at bounding box center [1021, 295] width 150 height 333
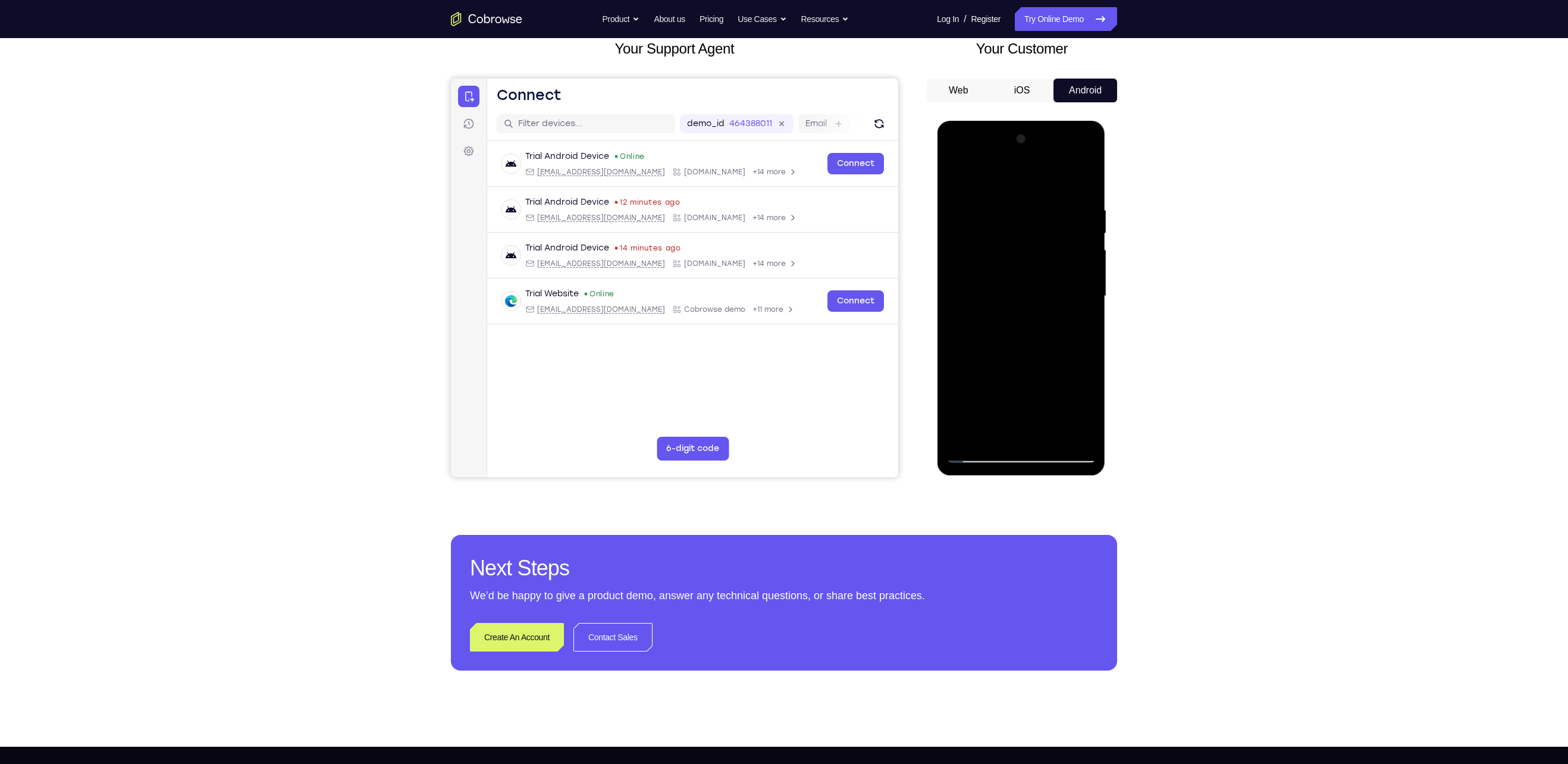
click at [768, 381] on div at bounding box center [1021, 295] width 150 height 333
